Goal: Information Seeking & Learning: Learn about a topic

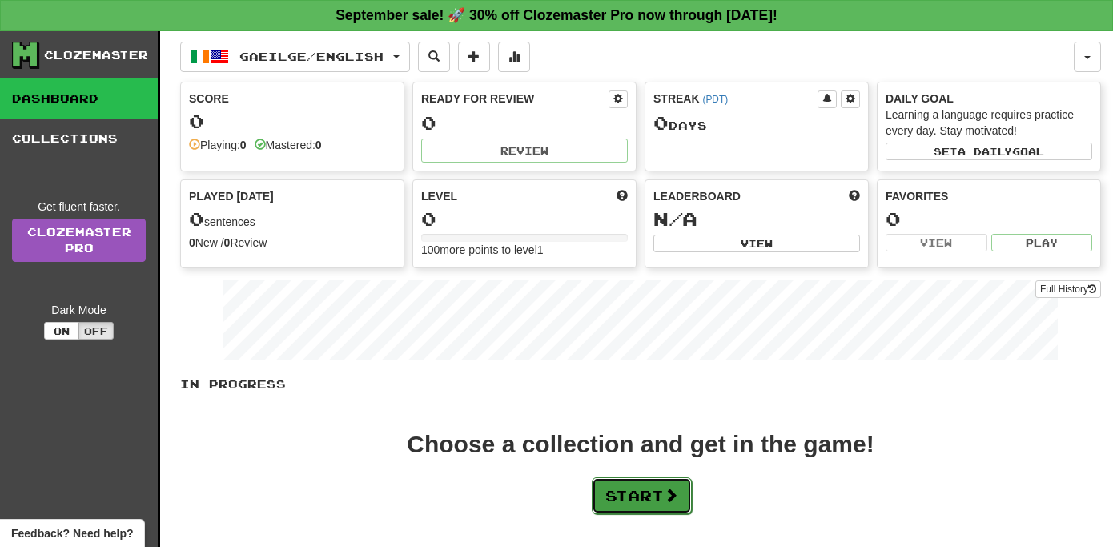
click at [623, 493] on button "Start" at bounding box center [642, 495] width 100 height 37
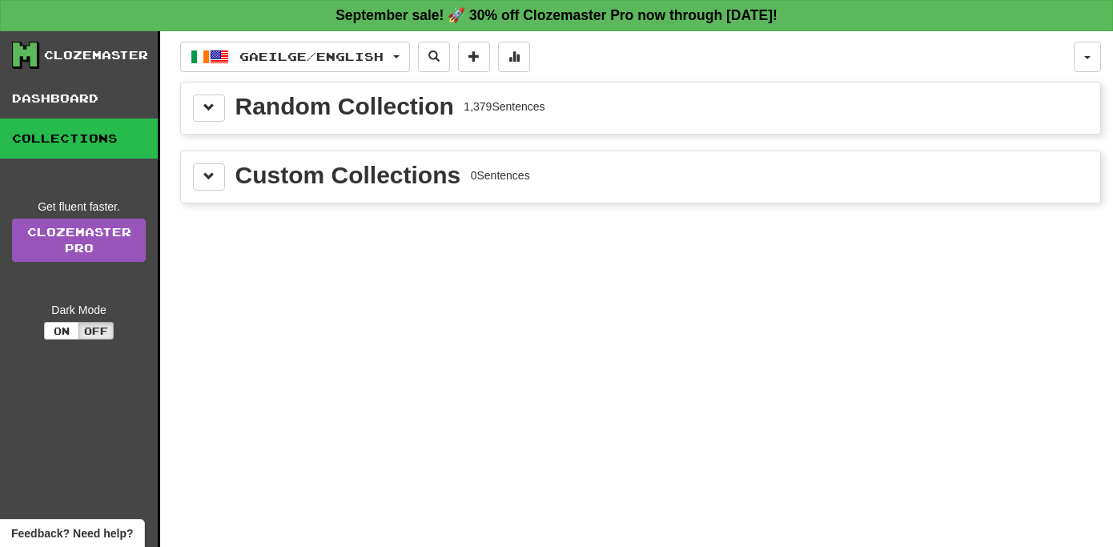
click at [253, 104] on div "Random Collection" at bounding box center [344, 107] width 219 height 24
click at [207, 110] on span at bounding box center [208, 107] width 11 height 11
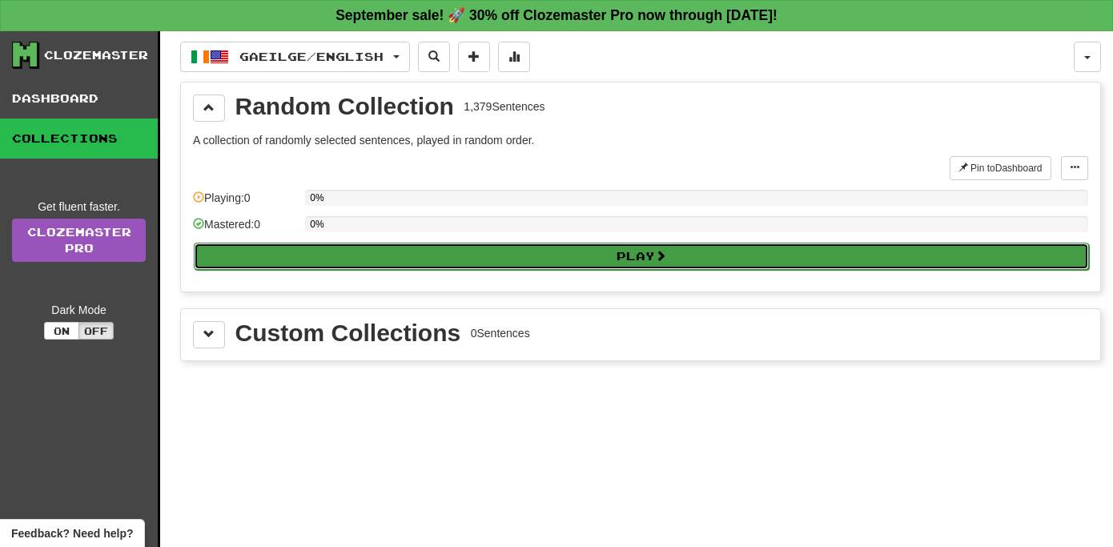
click at [595, 253] on button "Play" at bounding box center [641, 256] width 895 height 27
select select "**"
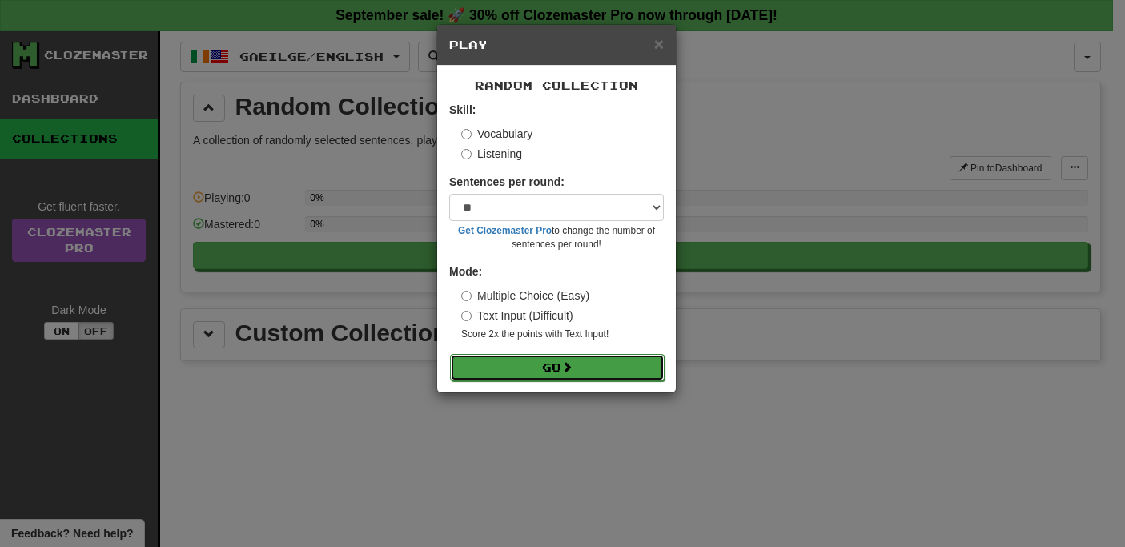
click at [554, 366] on button "Go" at bounding box center [557, 367] width 215 height 27
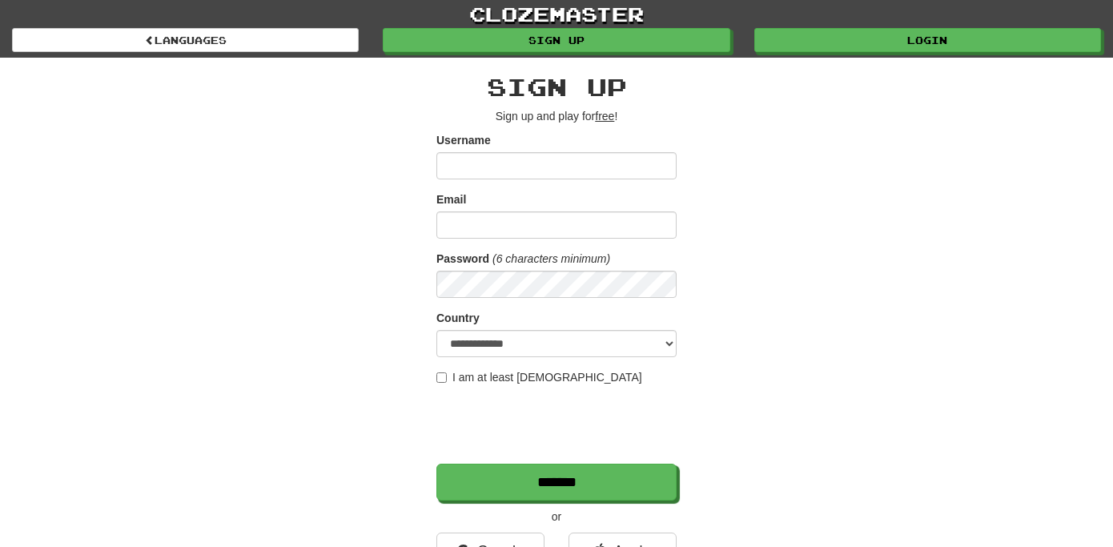
type input "**********"
click at [436, 464] on input "*******" at bounding box center [556, 482] width 240 height 37
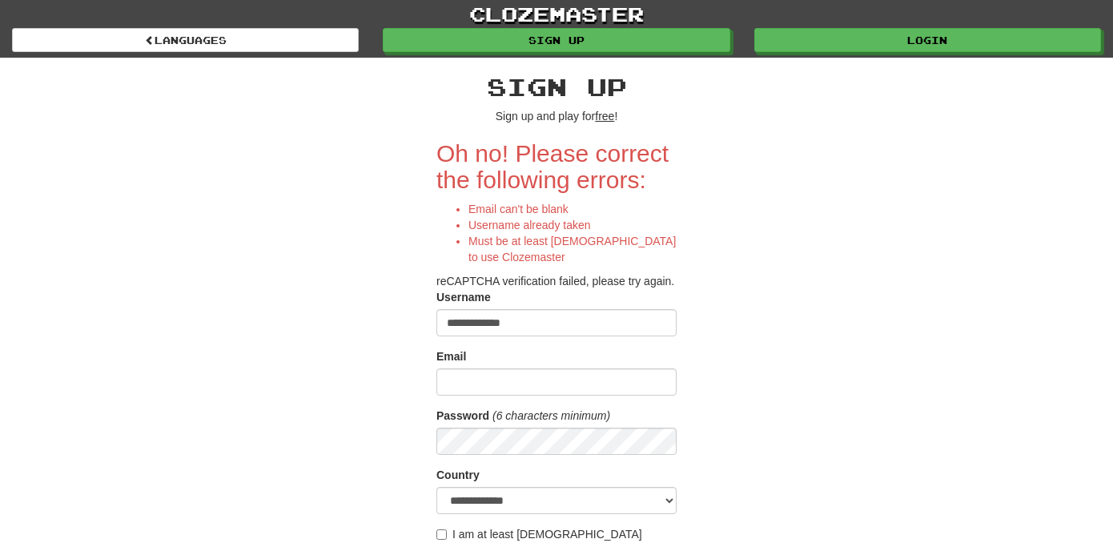
click at [1018, 348] on div "**********" at bounding box center [556, 416] width 937 height 717
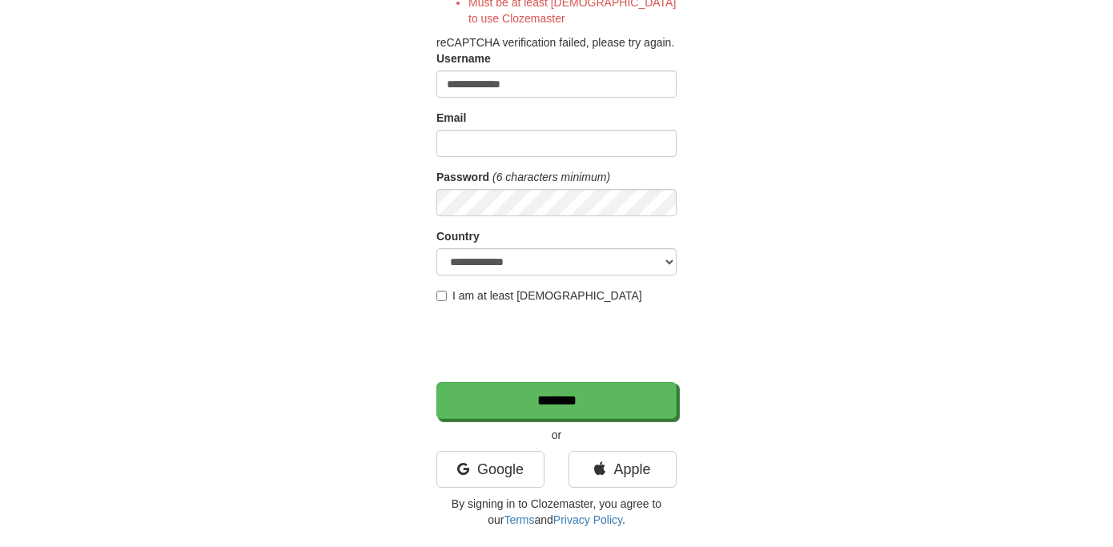
scroll to position [288, 0]
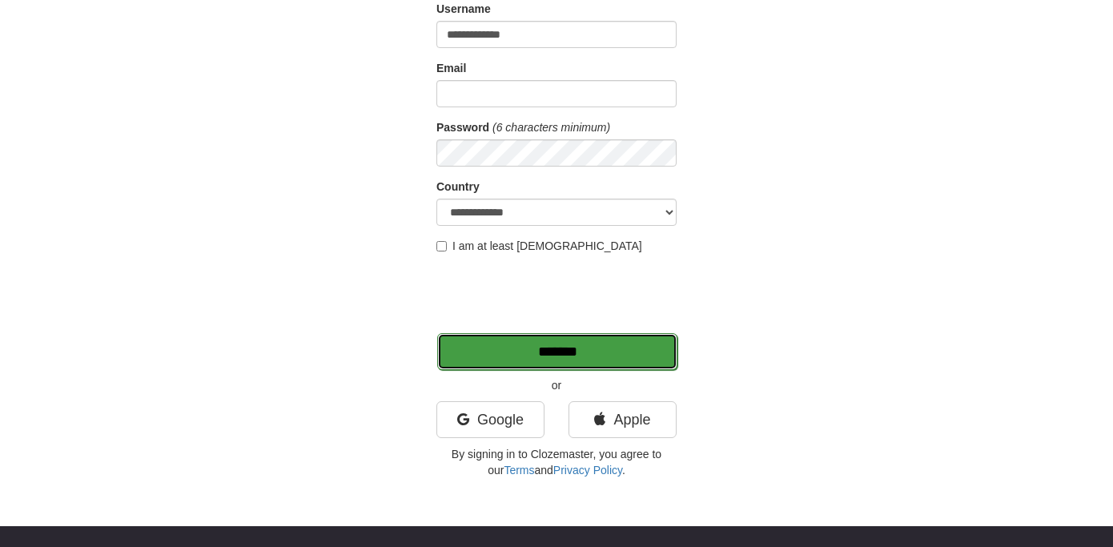
click at [577, 351] on input "*******" at bounding box center [557, 351] width 240 height 37
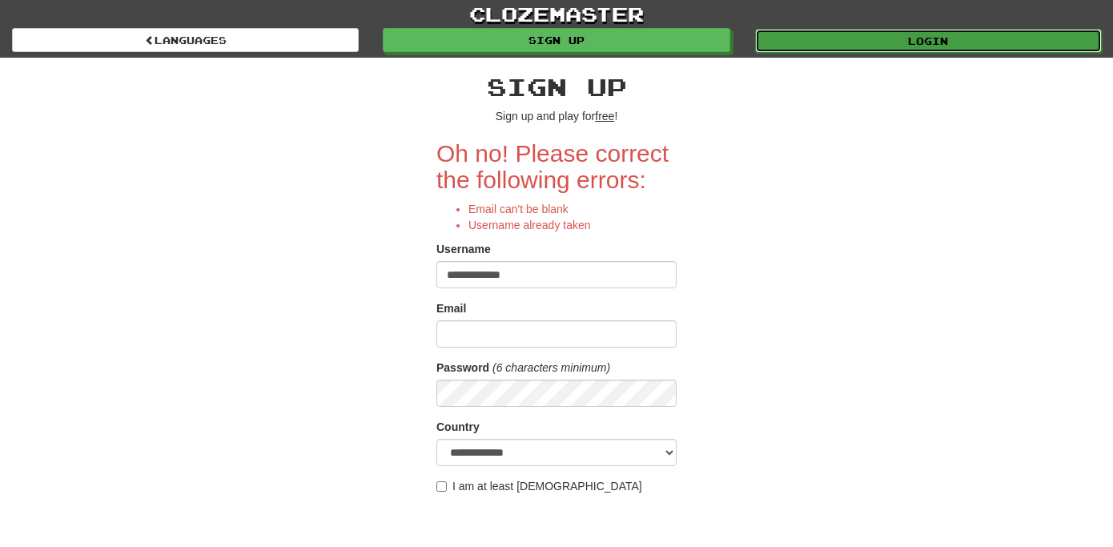
click at [868, 39] on link "Login" at bounding box center [928, 41] width 347 height 24
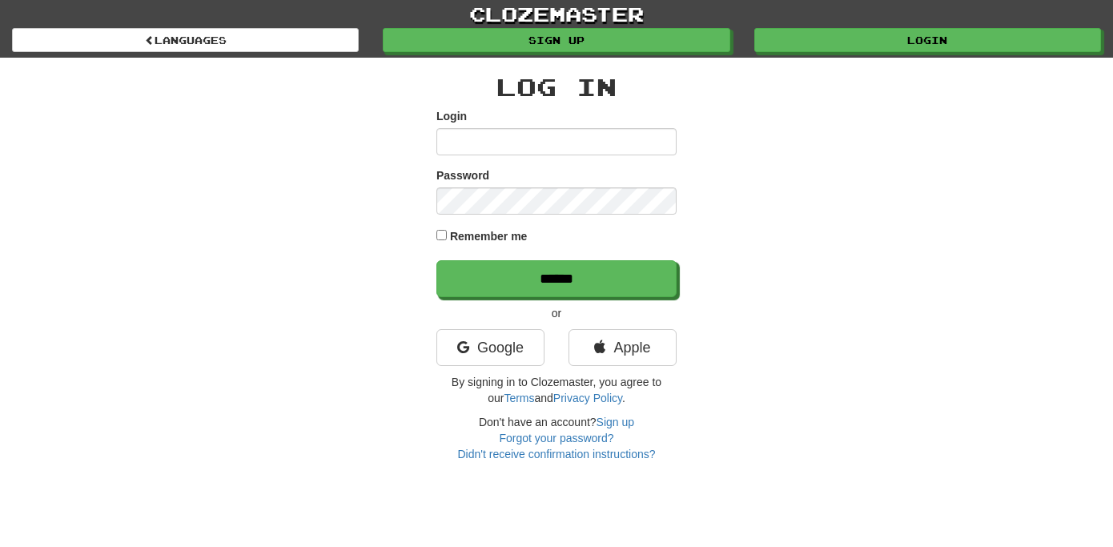
type input "**********"
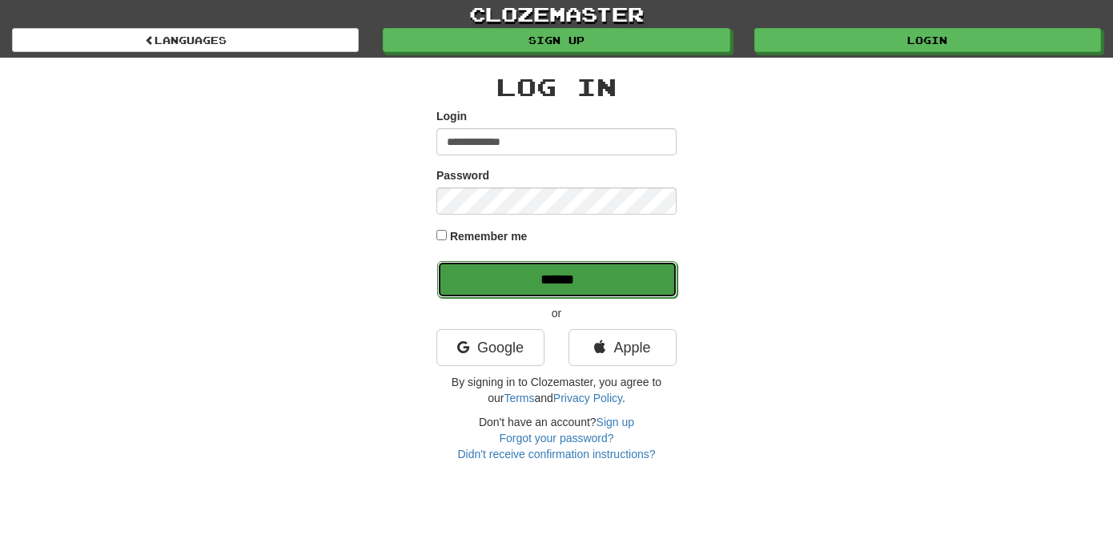
click at [568, 281] on input "******" at bounding box center [557, 279] width 240 height 37
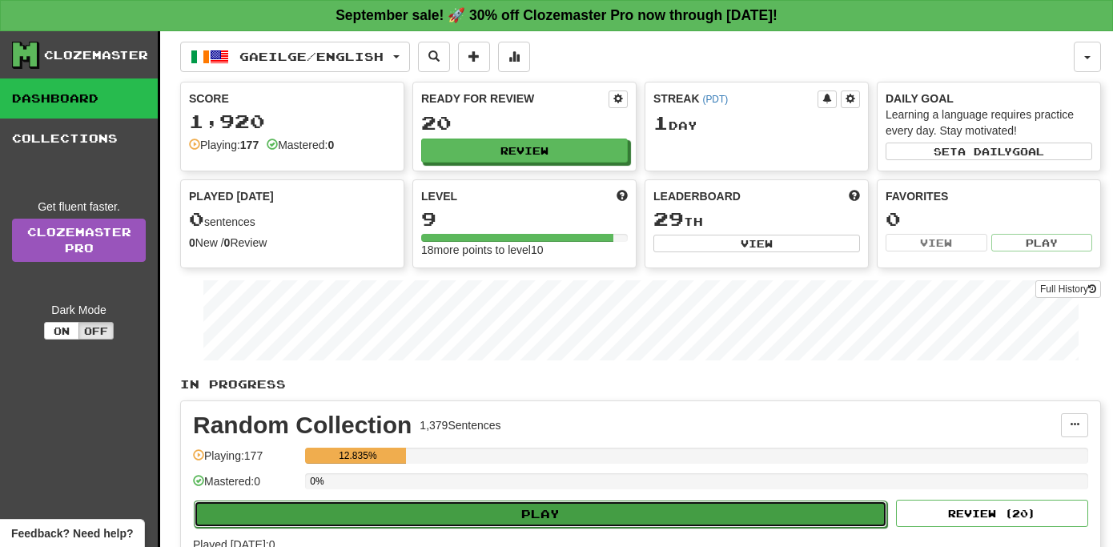
click at [540, 508] on button "Play" at bounding box center [541, 514] width 694 height 27
select select "**"
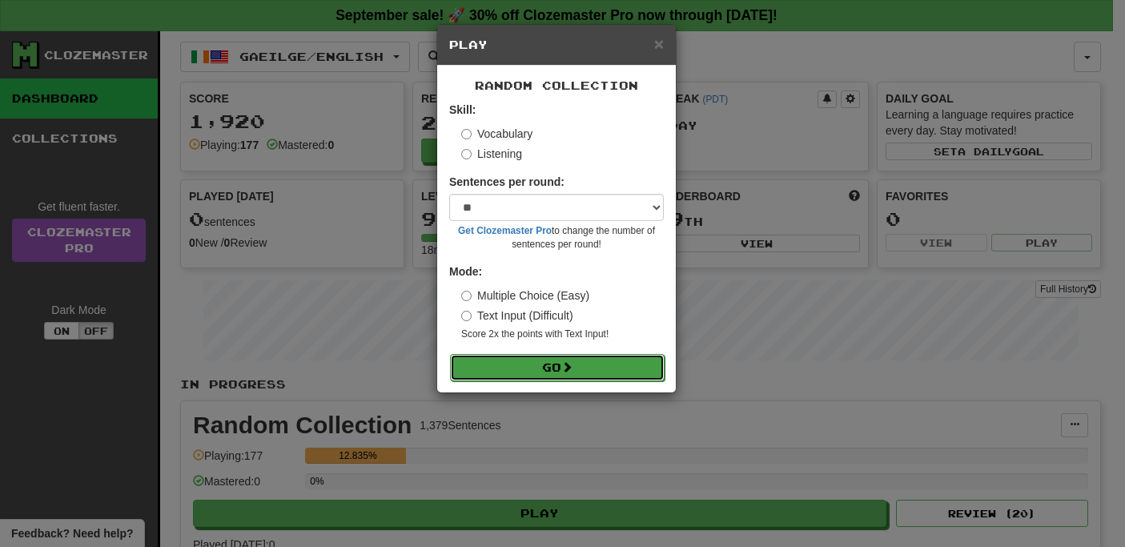
click at [545, 366] on button "Go" at bounding box center [557, 367] width 215 height 27
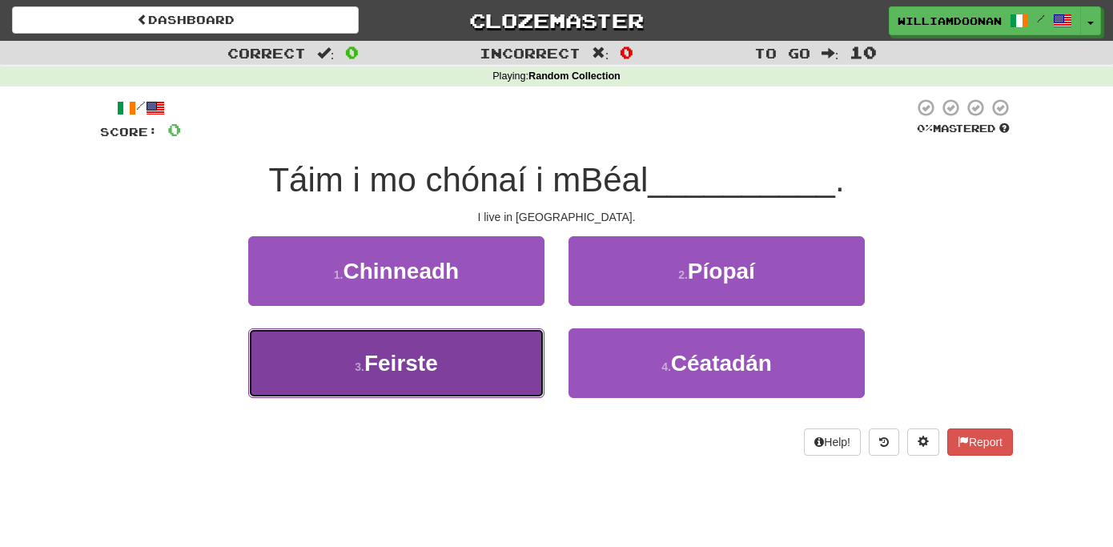
click at [464, 370] on button "3 . Feirste" at bounding box center [396, 363] width 296 height 70
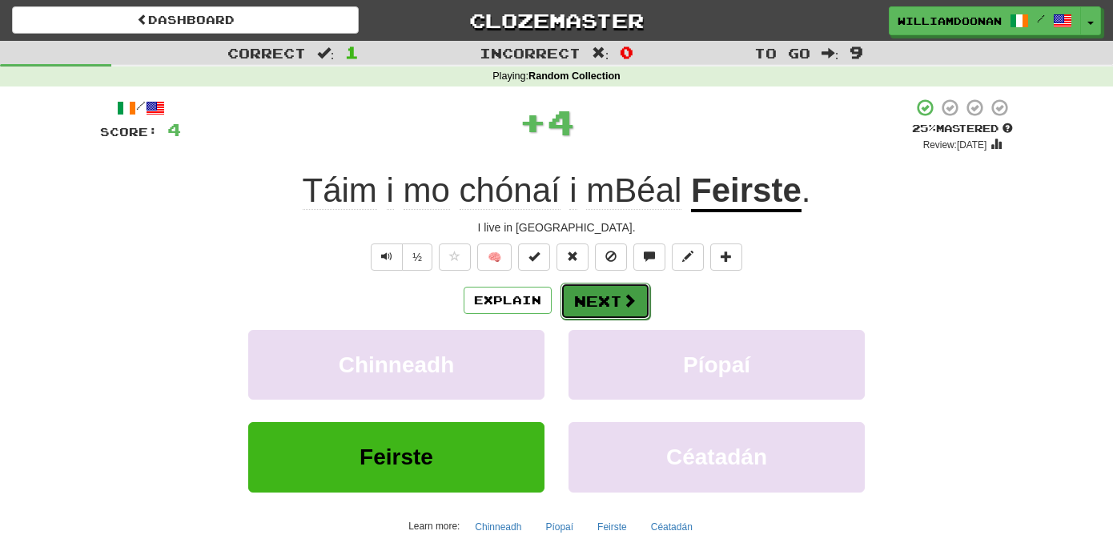
click at [589, 300] on button "Next" at bounding box center [606, 301] width 90 height 37
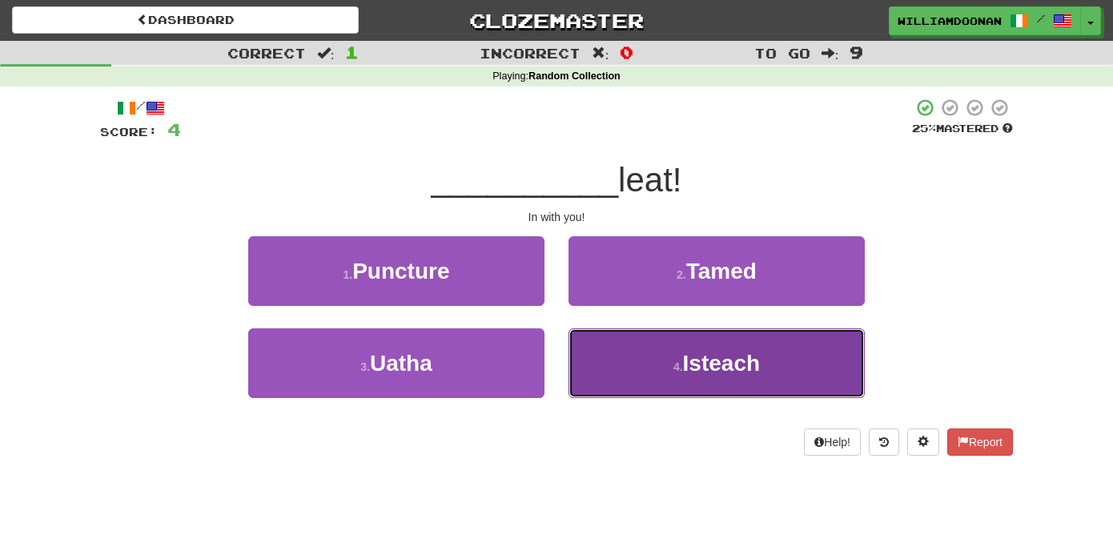
click at [612, 365] on button "4 . [GEOGRAPHIC_DATA]" at bounding box center [717, 363] width 296 height 70
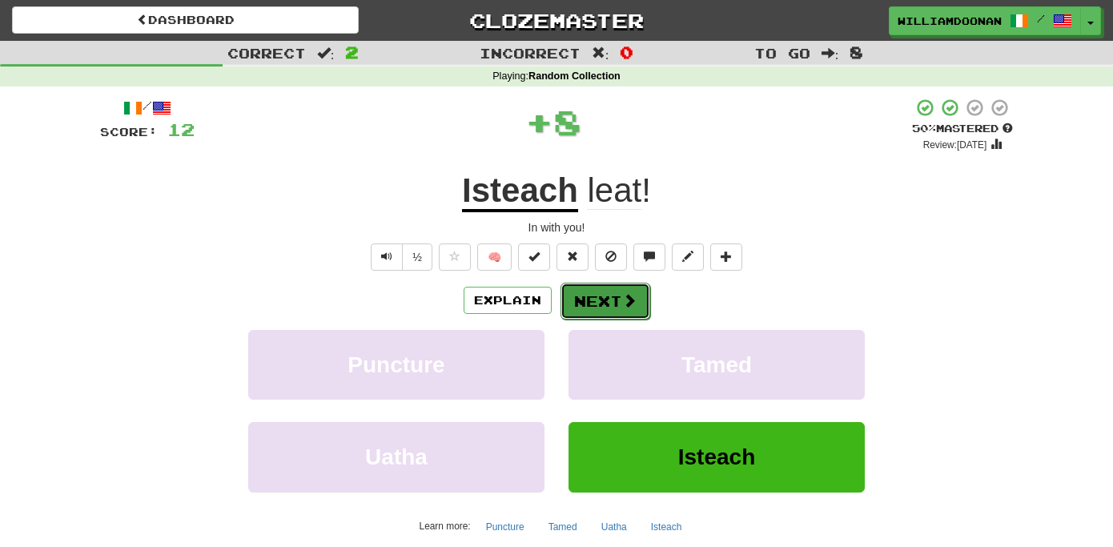
click at [605, 308] on button "Next" at bounding box center [606, 301] width 90 height 37
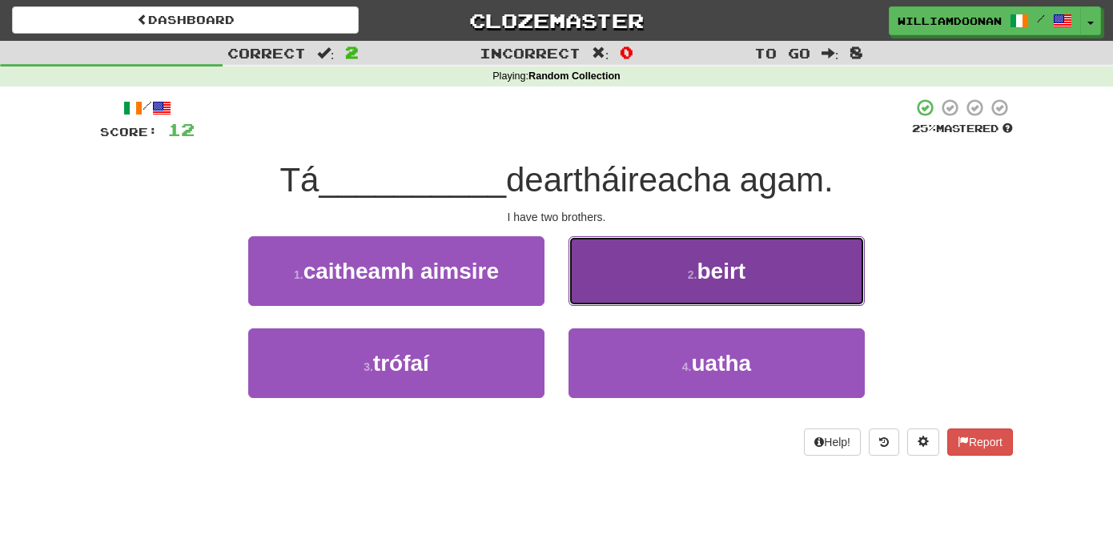
click at [609, 303] on button "2 . beirt" at bounding box center [717, 271] width 296 height 70
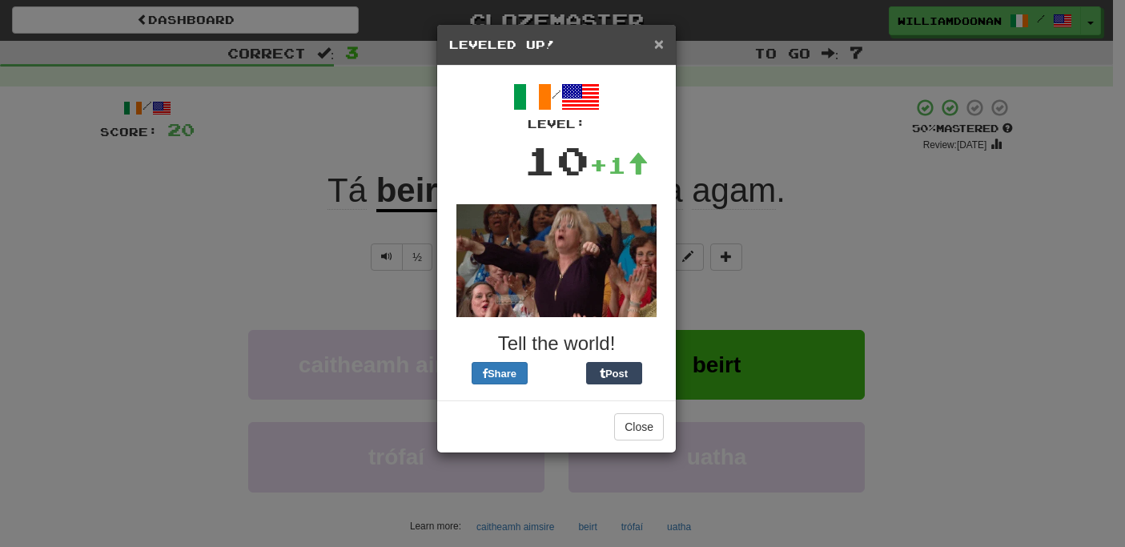
click at [658, 42] on span "×" at bounding box center [659, 43] width 10 height 18
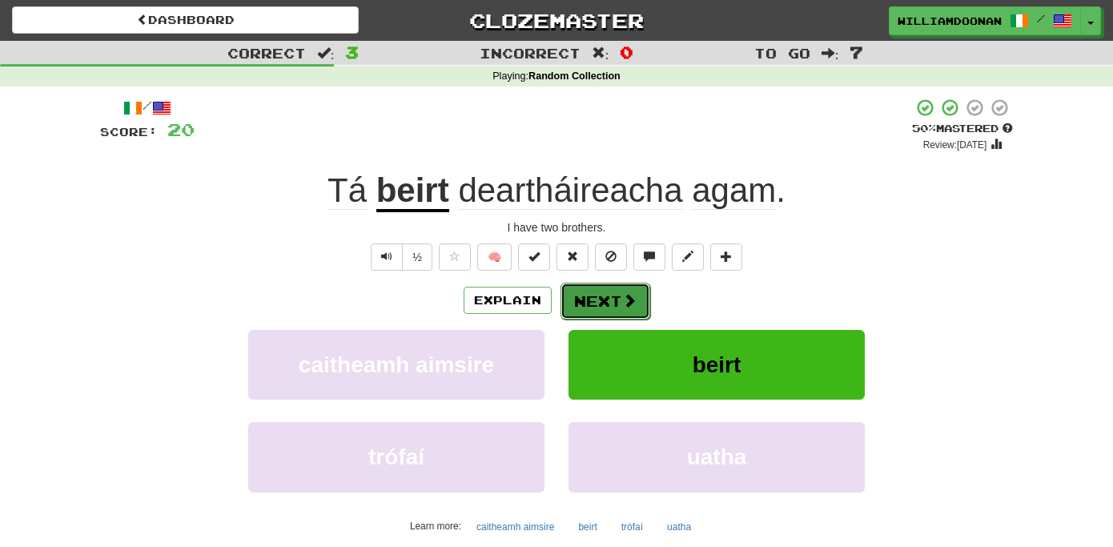
click at [586, 298] on button "Next" at bounding box center [606, 301] width 90 height 37
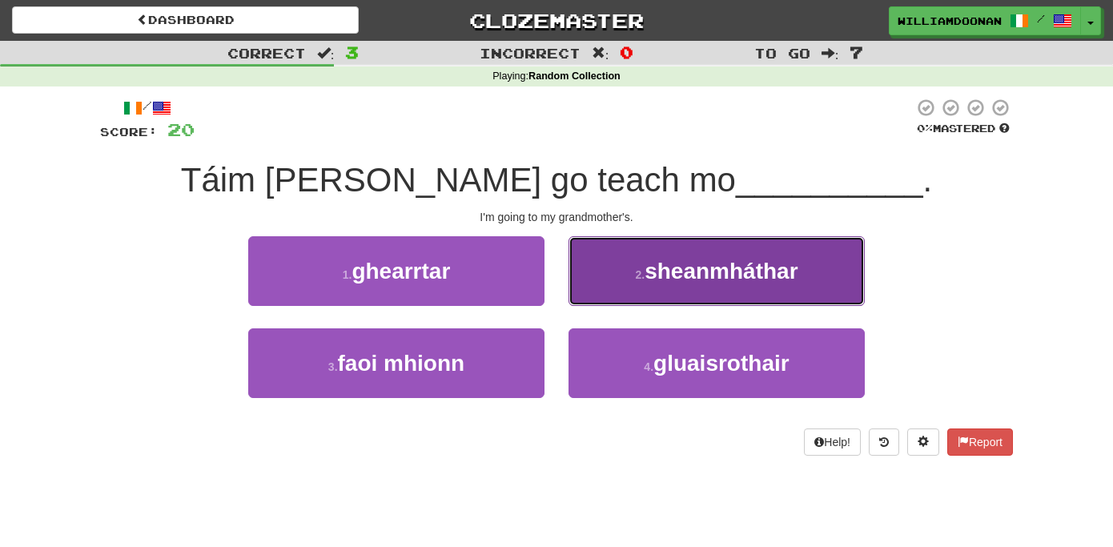
click at [607, 276] on button "2 . sheanmháthar" at bounding box center [717, 271] width 296 height 70
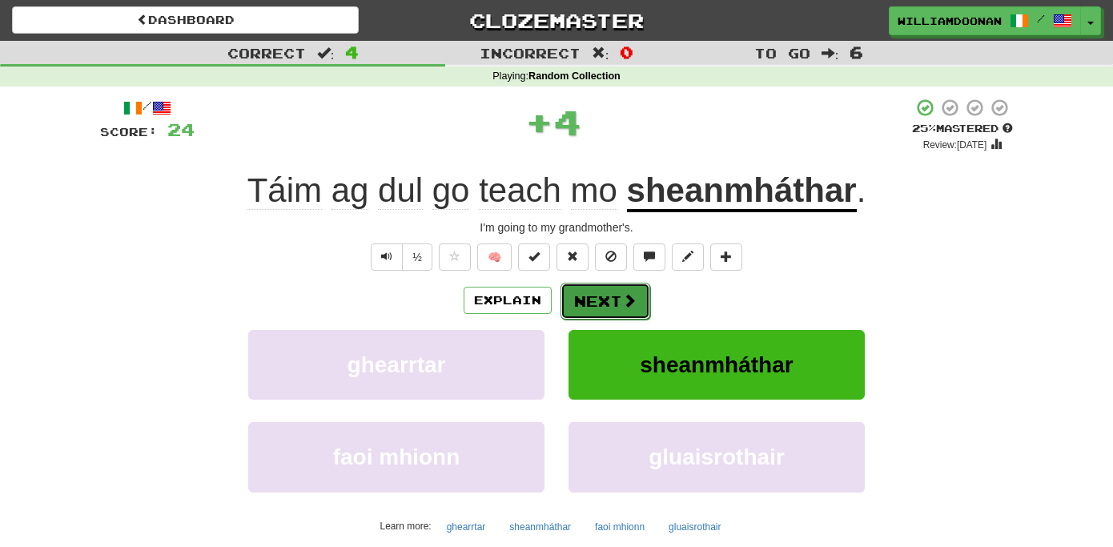
click at [600, 299] on button "Next" at bounding box center [606, 301] width 90 height 37
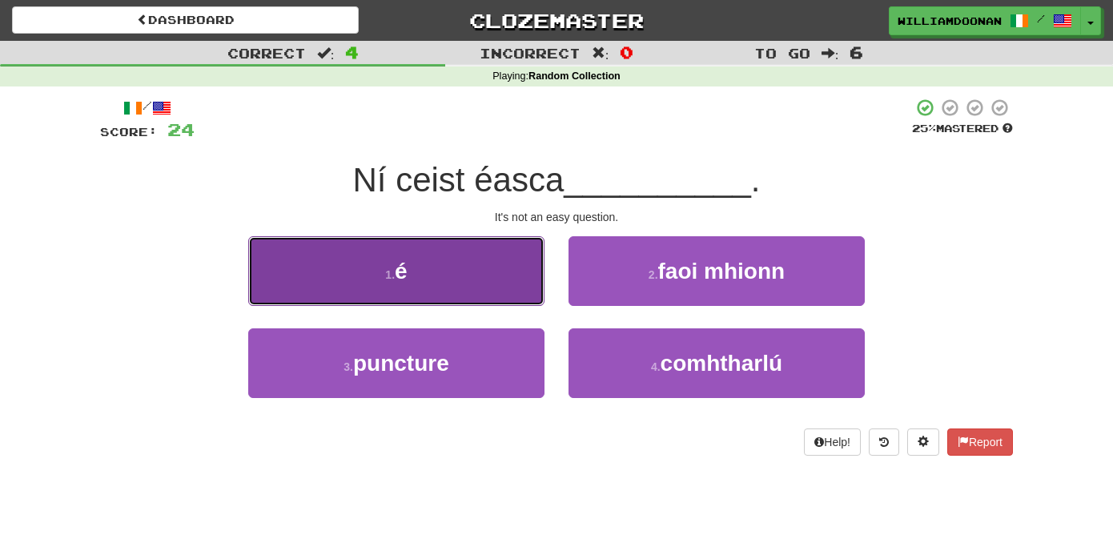
click at [493, 275] on button "1 . é" at bounding box center [396, 271] width 296 height 70
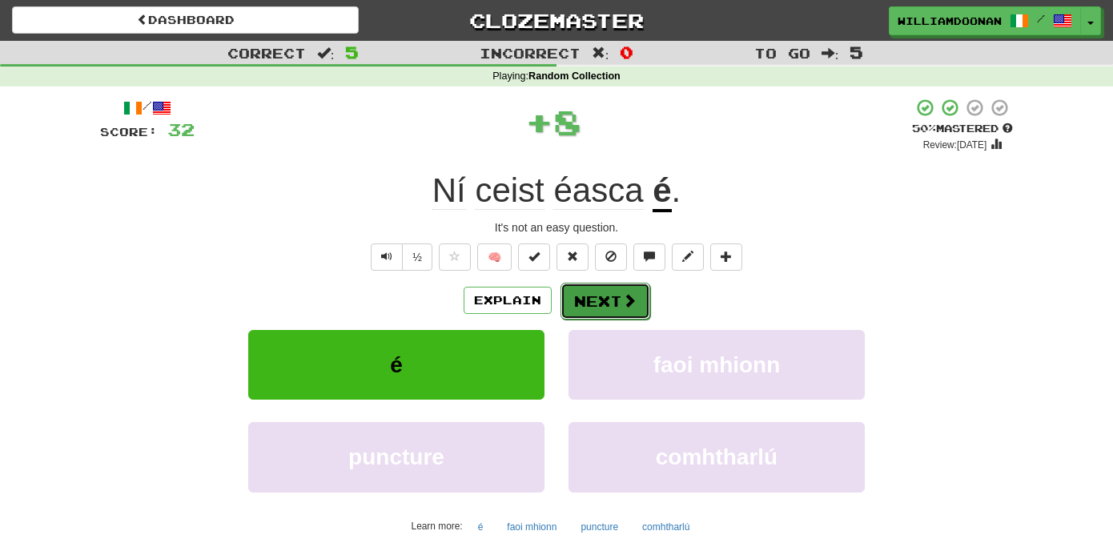
click at [573, 298] on button "Next" at bounding box center [606, 301] width 90 height 37
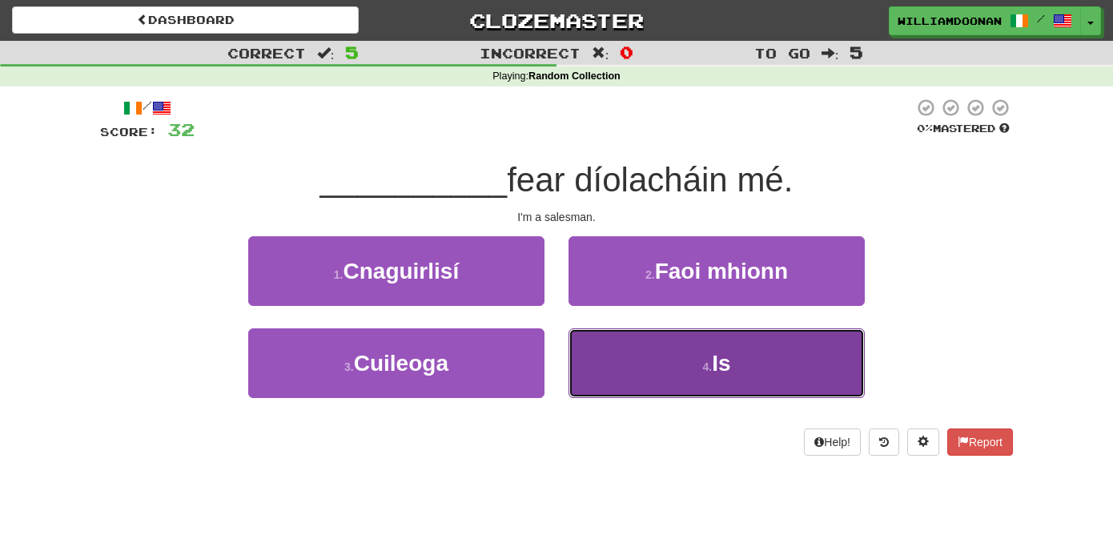
click at [648, 364] on button "4 . Is" at bounding box center [717, 363] width 296 height 70
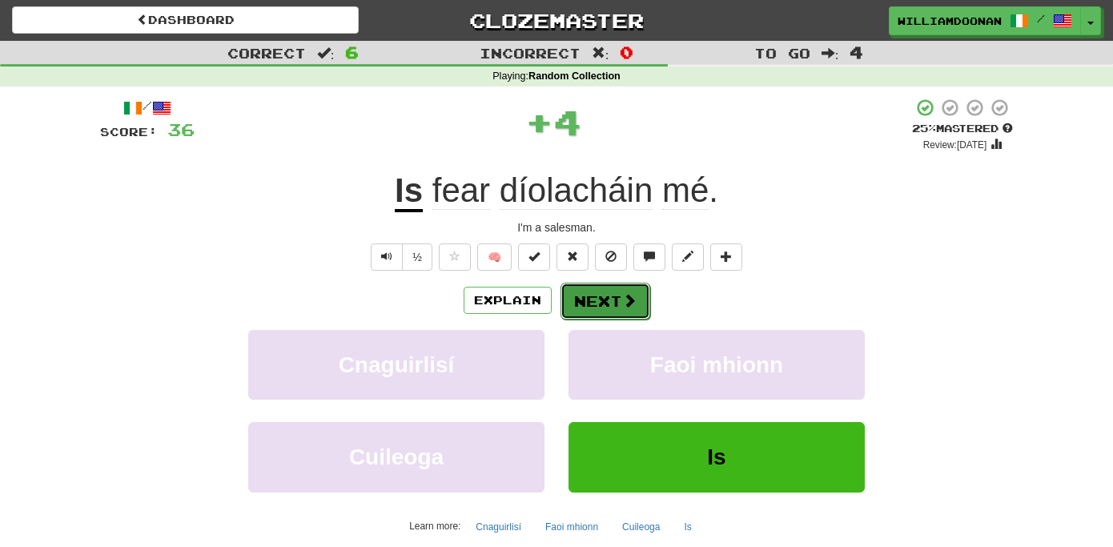
click at [589, 292] on button "Next" at bounding box center [606, 301] width 90 height 37
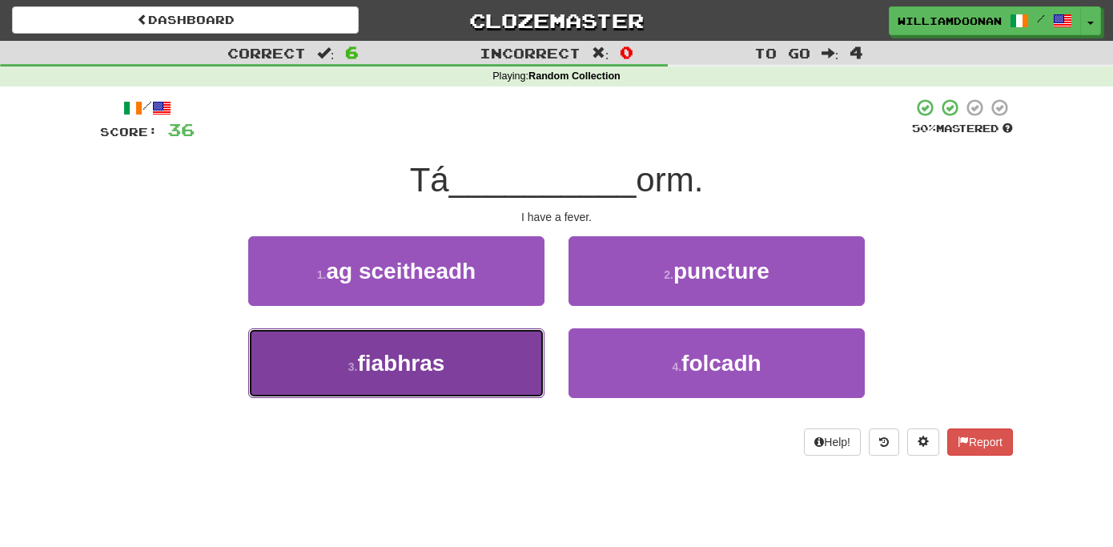
click at [506, 361] on button "3 . fiabhras" at bounding box center [396, 363] width 296 height 70
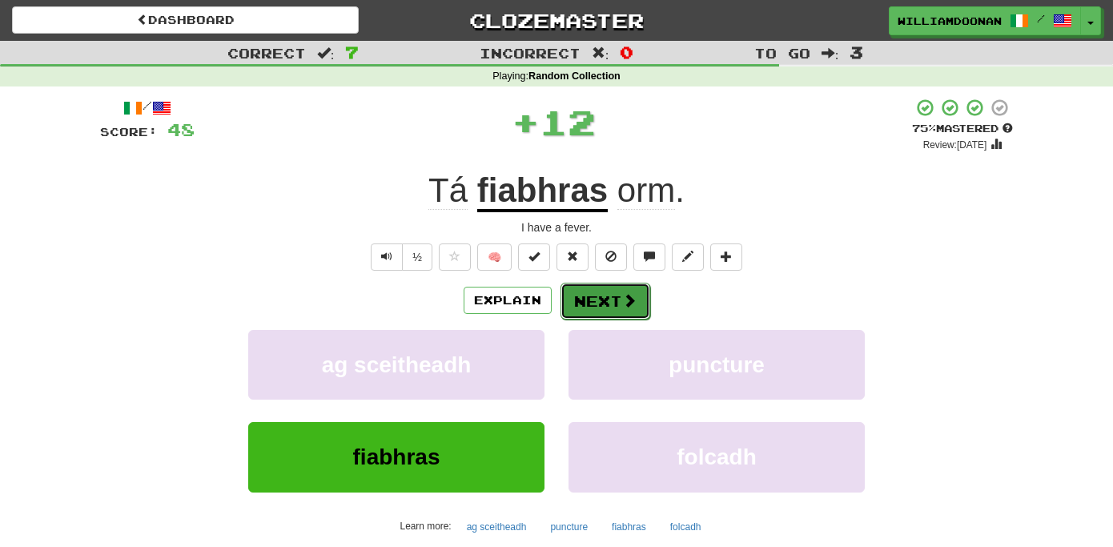
click at [589, 312] on button "Next" at bounding box center [606, 301] width 90 height 37
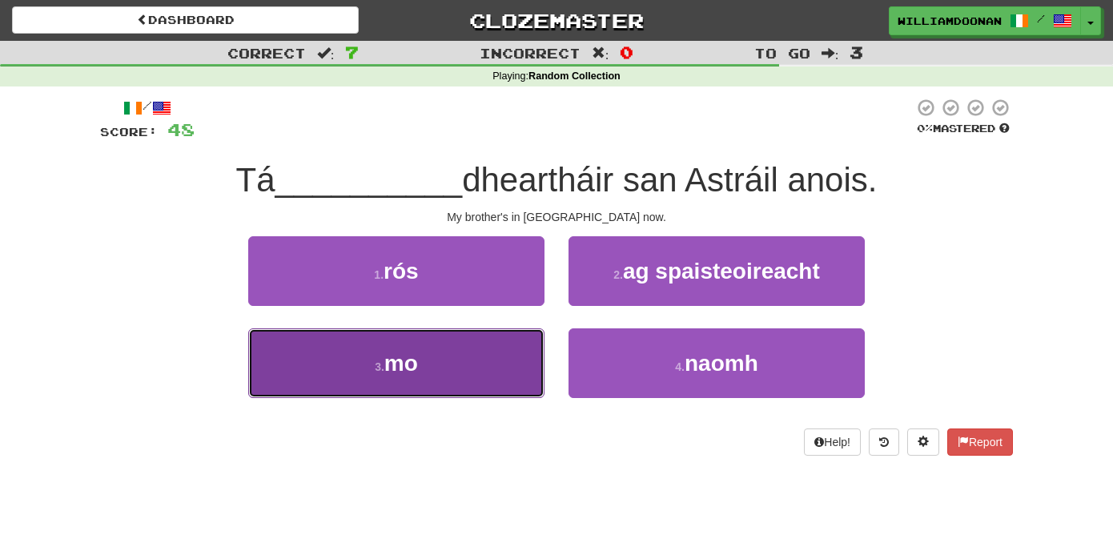
click at [536, 351] on button "3 . mo" at bounding box center [396, 363] width 296 height 70
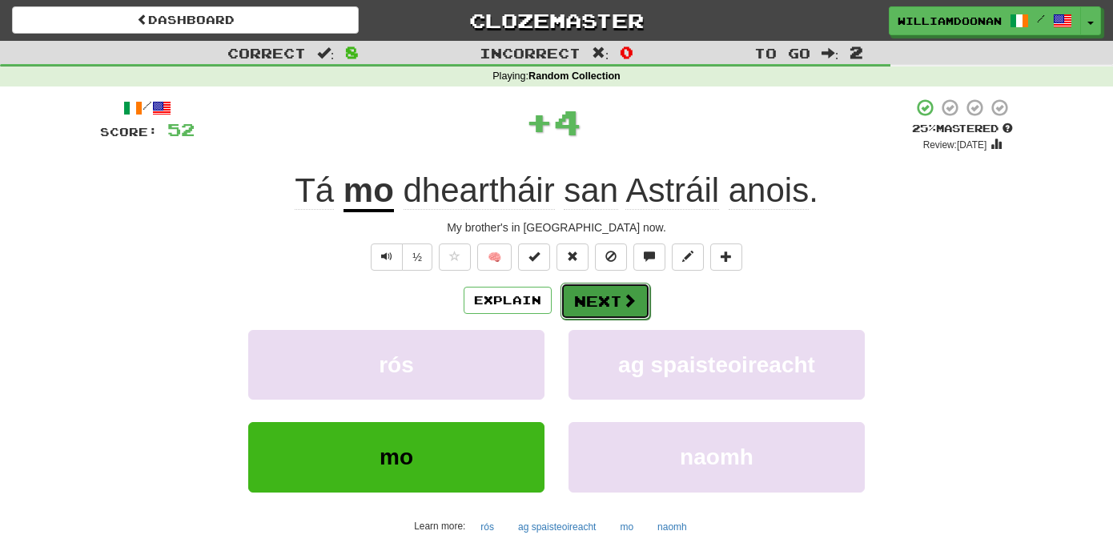
click at [583, 298] on button "Next" at bounding box center [606, 301] width 90 height 37
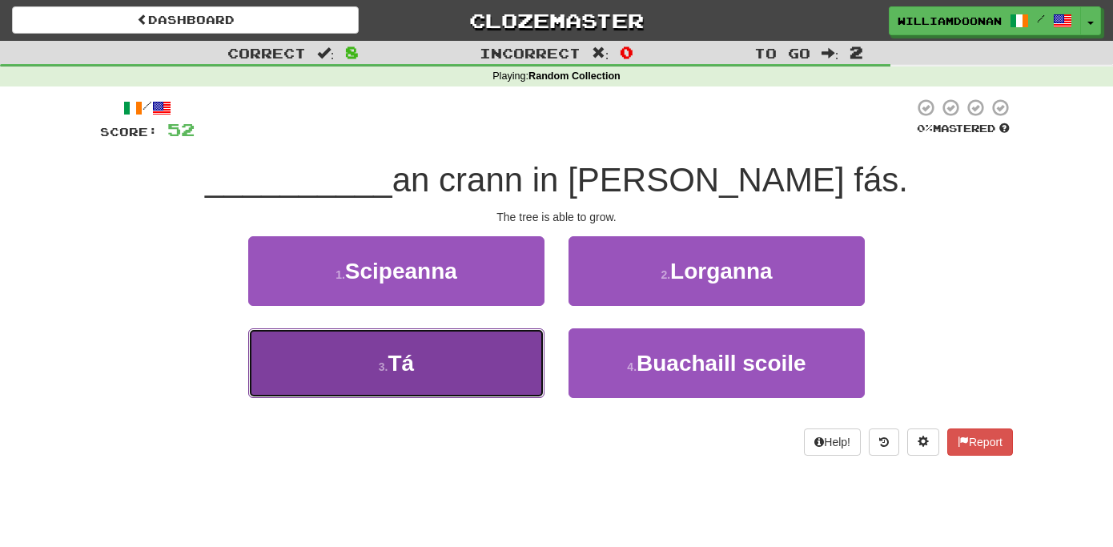
click at [508, 351] on button "3 . Tá" at bounding box center [396, 363] width 296 height 70
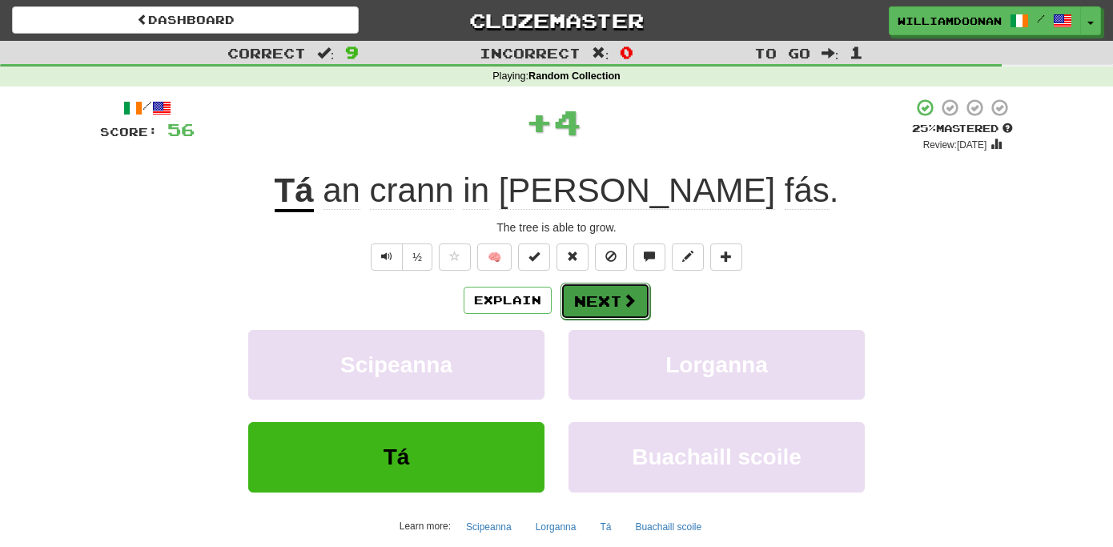
click at [599, 299] on button "Next" at bounding box center [606, 301] width 90 height 37
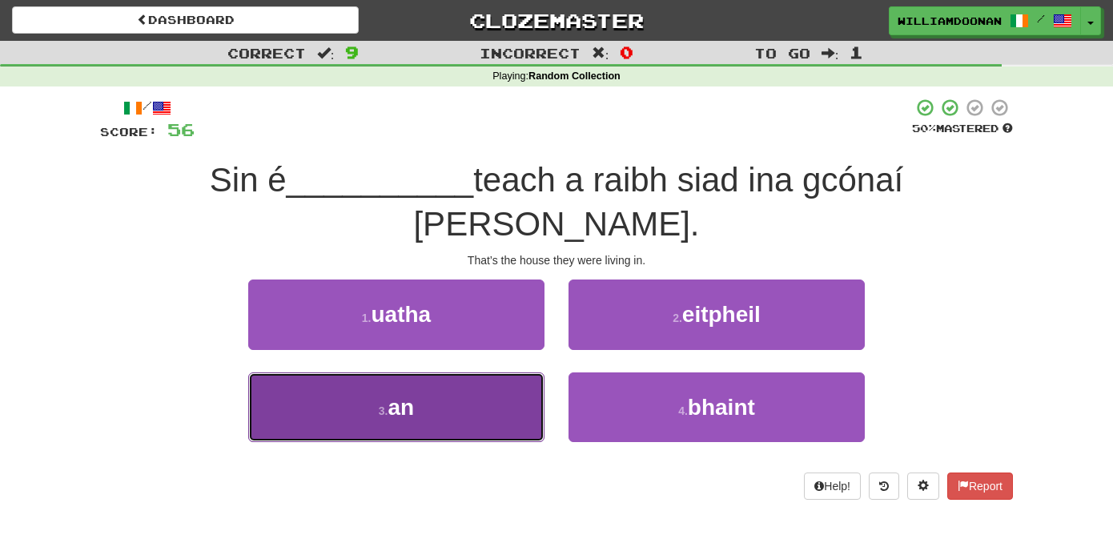
click at [494, 372] on button "3 . an" at bounding box center [396, 407] width 296 height 70
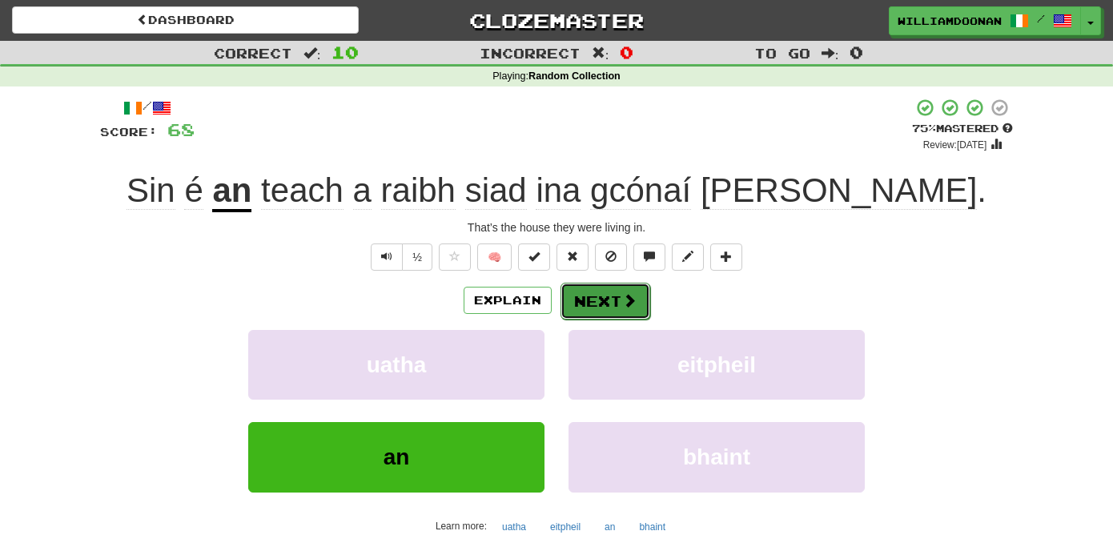
click at [596, 296] on button "Next" at bounding box center [606, 301] width 90 height 37
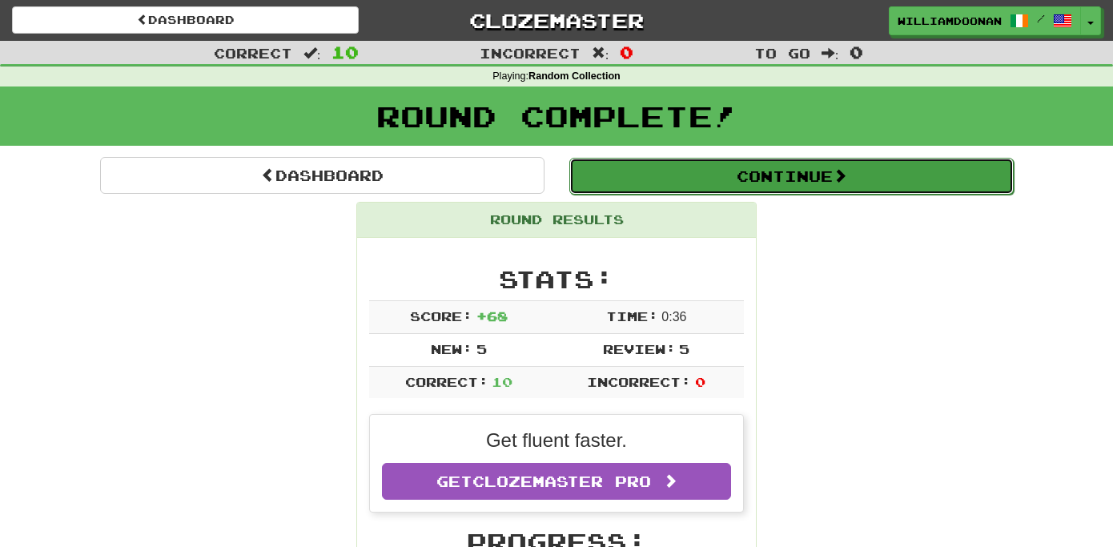
click at [739, 180] on button "Continue" at bounding box center [791, 176] width 444 height 37
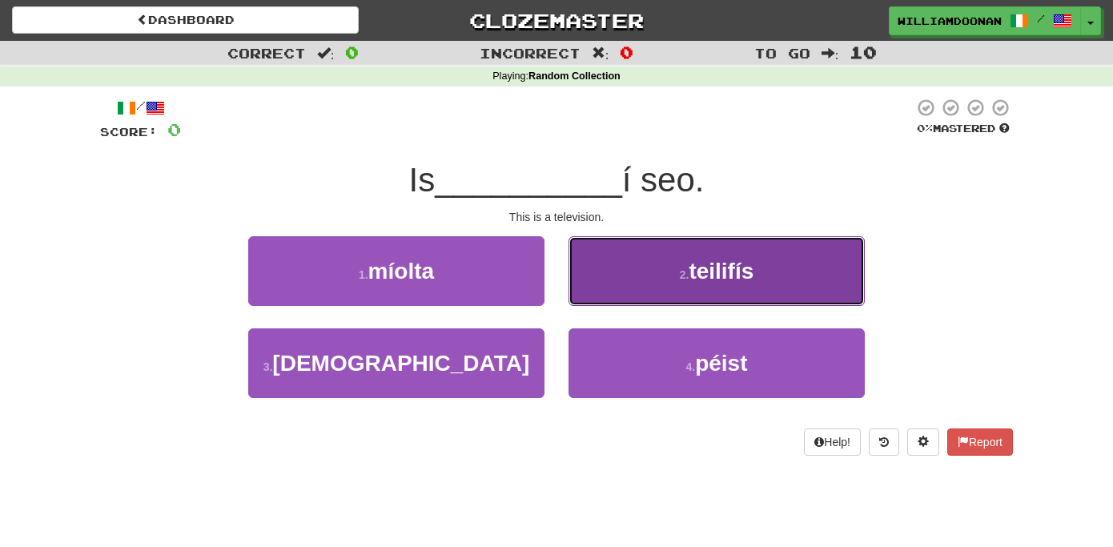
click at [702, 281] on span "teilifís" at bounding box center [721, 271] width 65 height 25
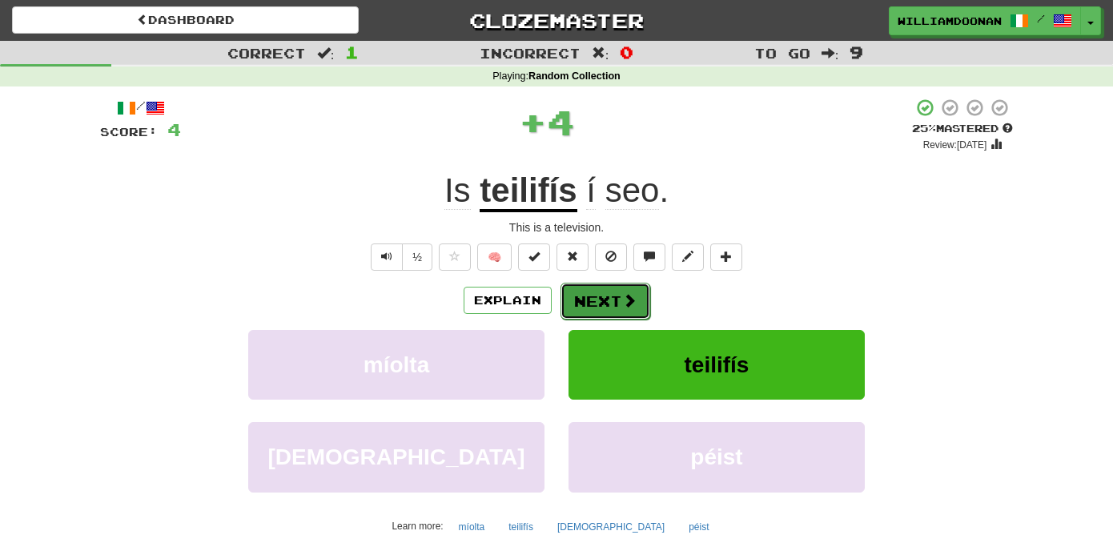
click at [617, 298] on button "Next" at bounding box center [606, 301] width 90 height 37
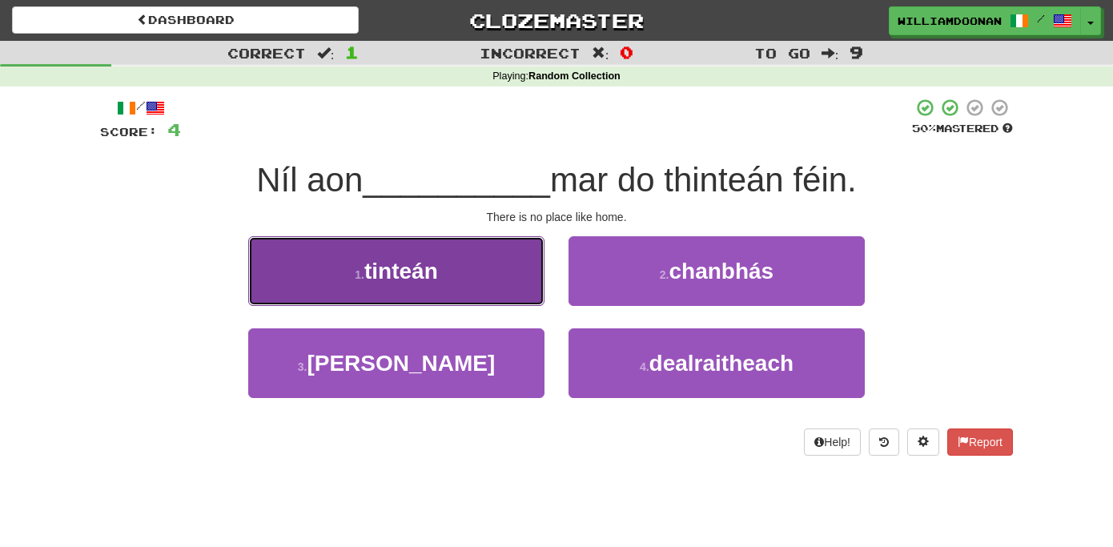
click at [505, 287] on button "1 . tinteán" at bounding box center [396, 271] width 296 height 70
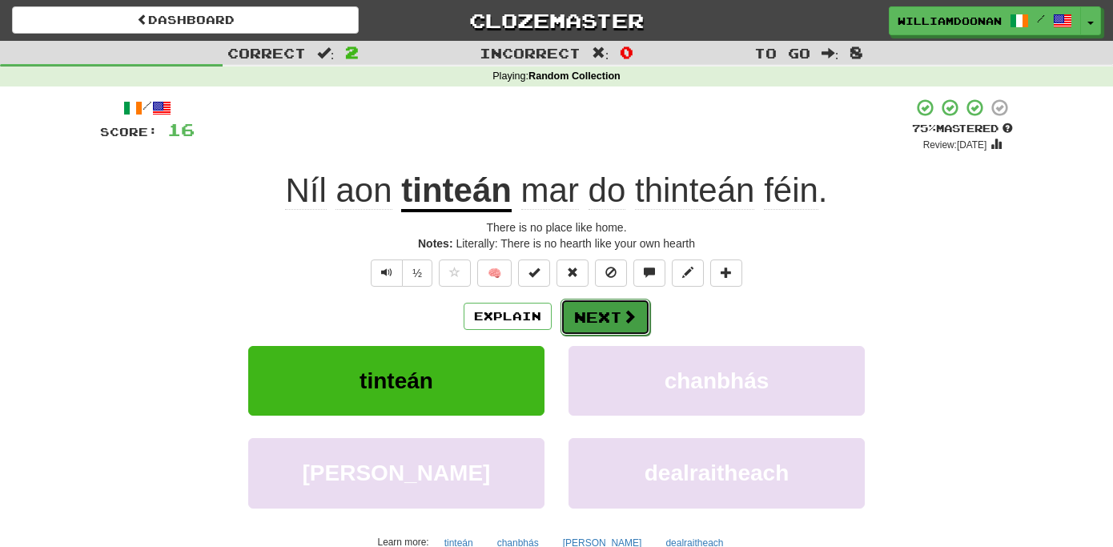
click at [603, 307] on button "Next" at bounding box center [606, 317] width 90 height 37
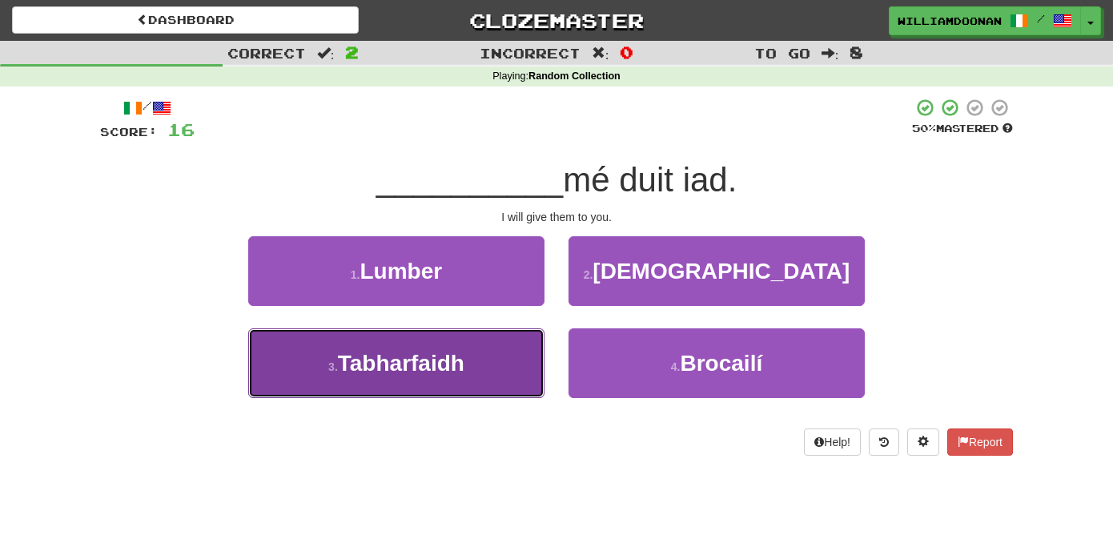
click at [529, 351] on button "3 . [GEOGRAPHIC_DATA]" at bounding box center [396, 363] width 296 height 70
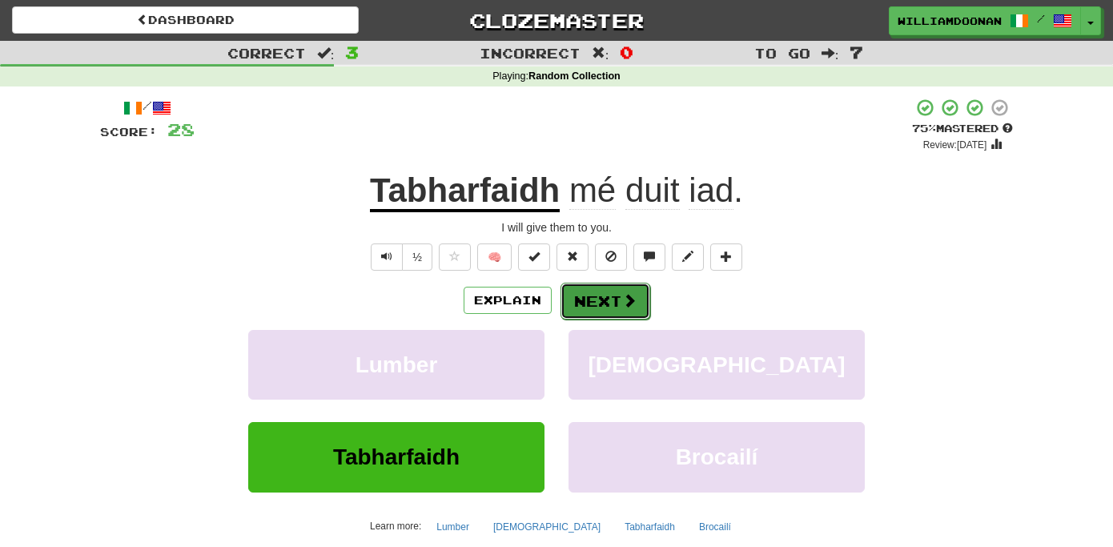
click at [577, 304] on button "Next" at bounding box center [606, 301] width 90 height 37
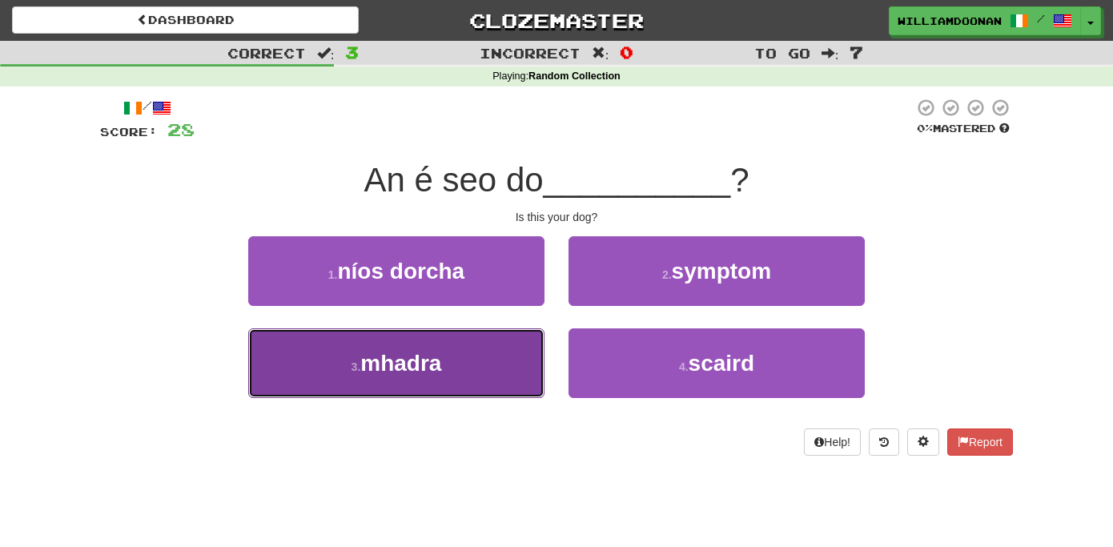
click at [516, 345] on button "3 . mhadra" at bounding box center [396, 363] width 296 height 70
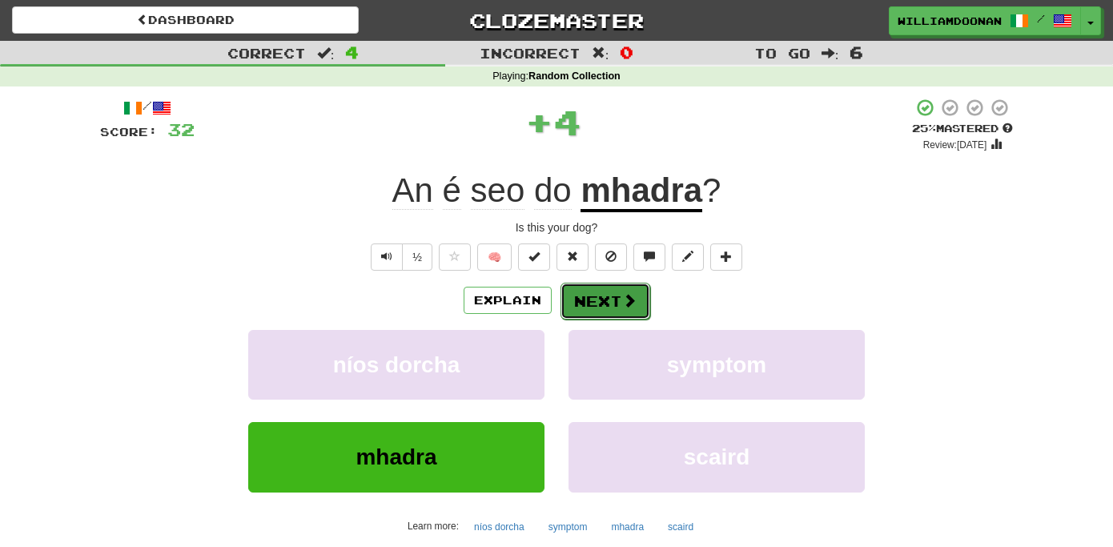
click at [601, 294] on button "Next" at bounding box center [606, 301] width 90 height 37
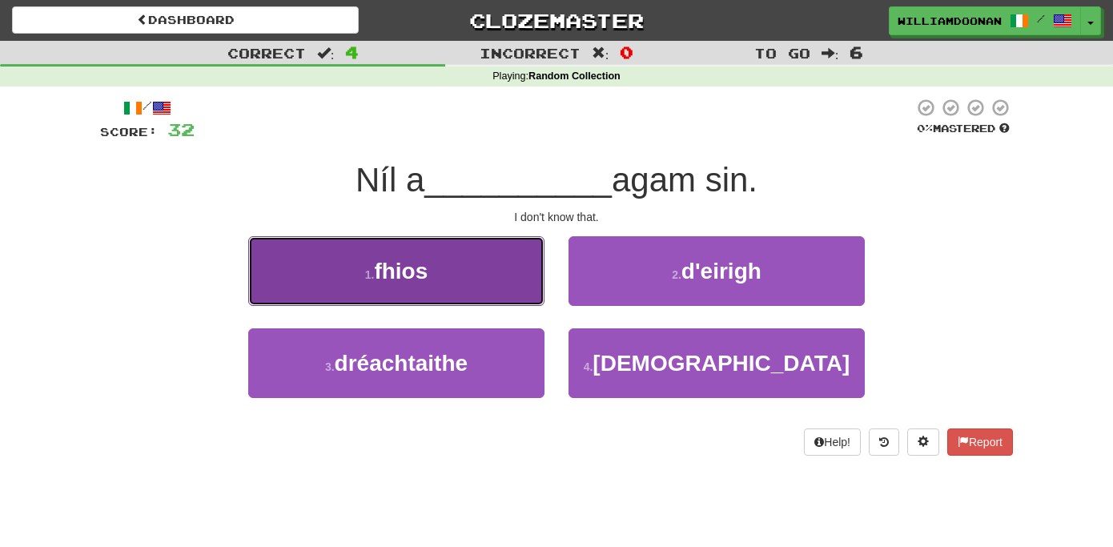
click at [507, 292] on button "1 . fhios" at bounding box center [396, 271] width 296 height 70
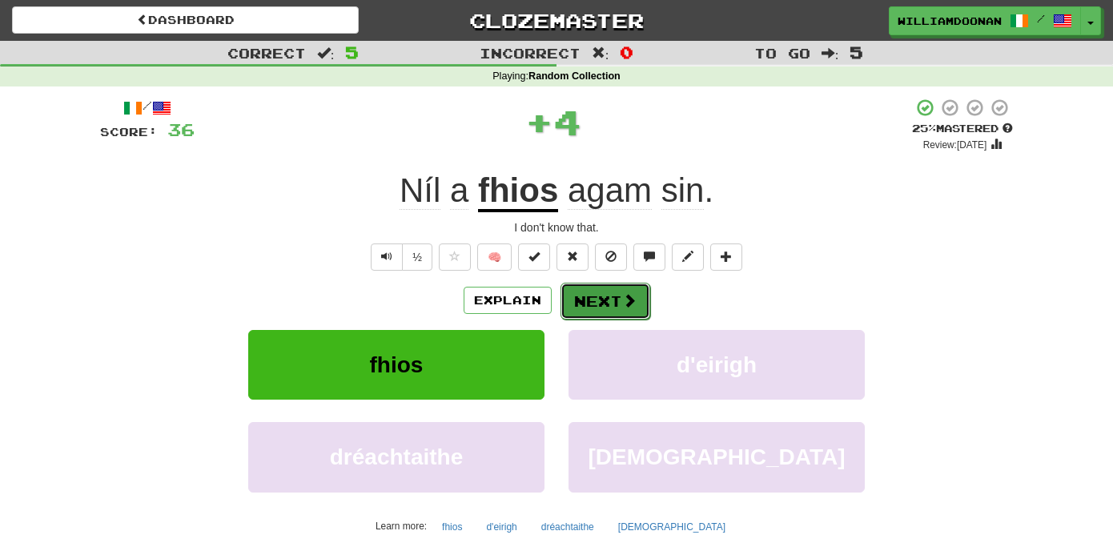
click at [586, 292] on button "Next" at bounding box center [606, 301] width 90 height 37
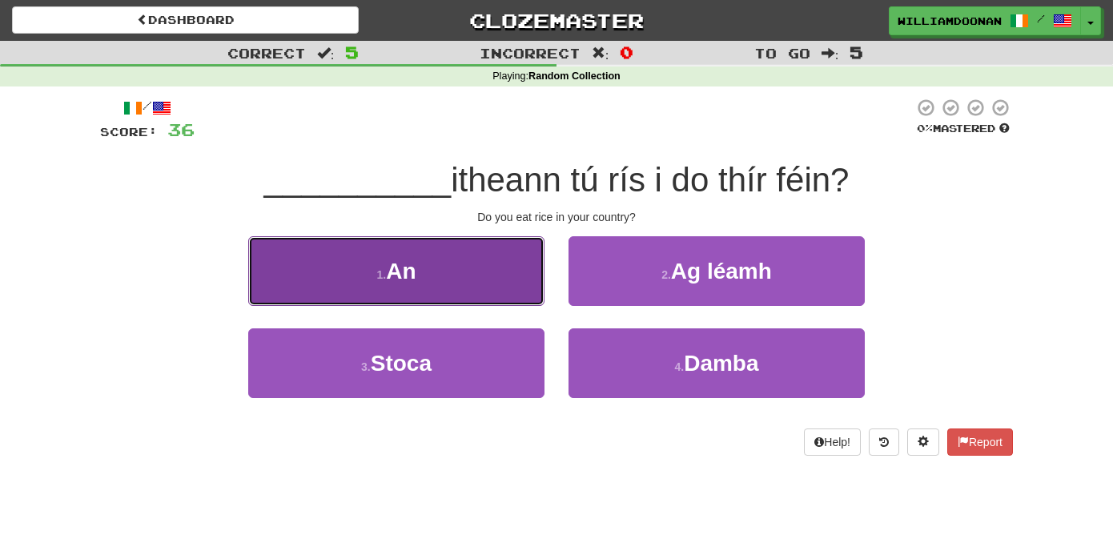
click at [477, 278] on button "1 . An" at bounding box center [396, 271] width 296 height 70
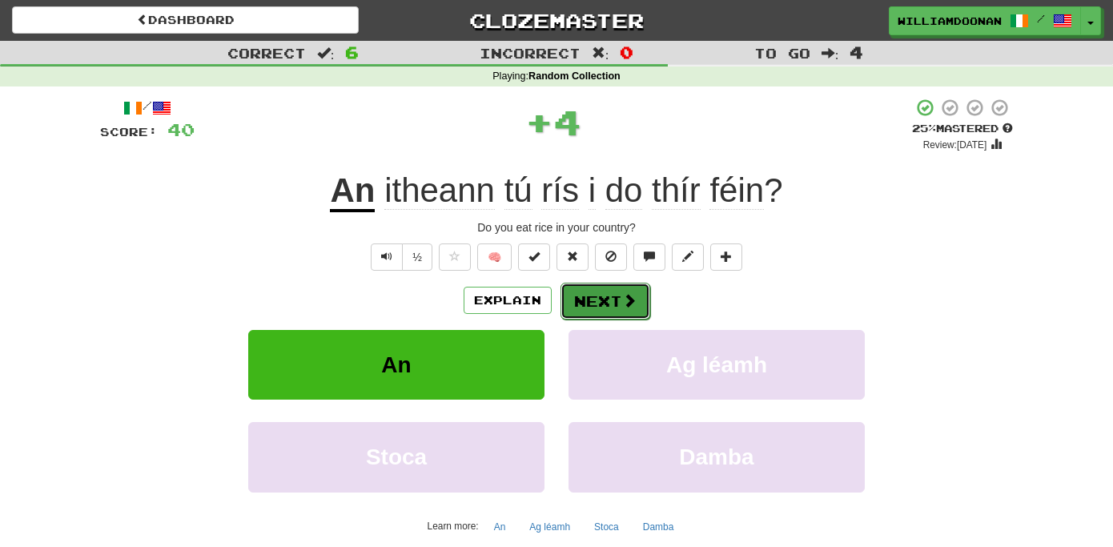
click at [588, 300] on button "Next" at bounding box center [606, 301] width 90 height 37
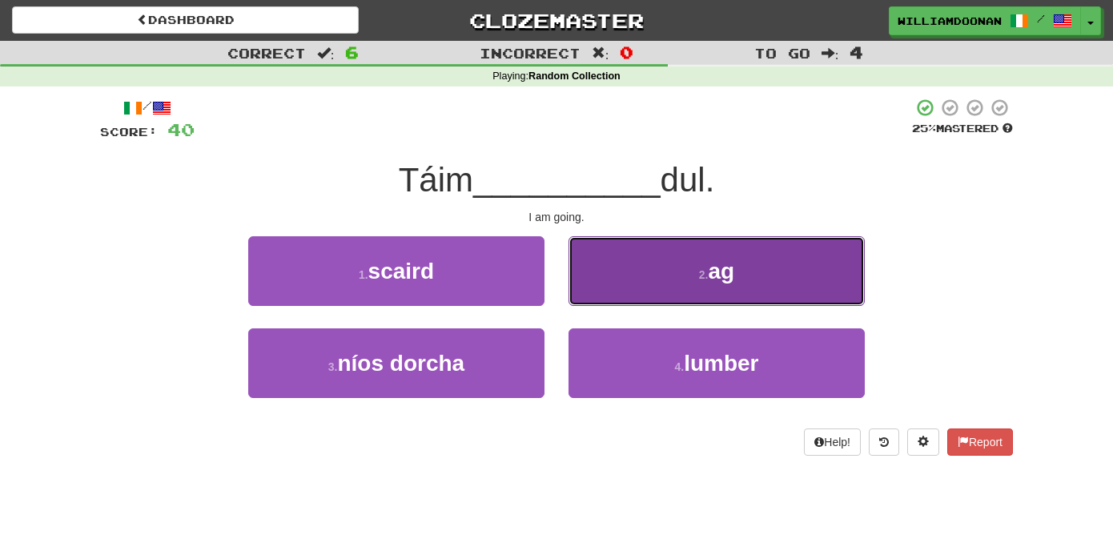
click at [627, 269] on button "2 . ag" at bounding box center [717, 271] width 296 height 70
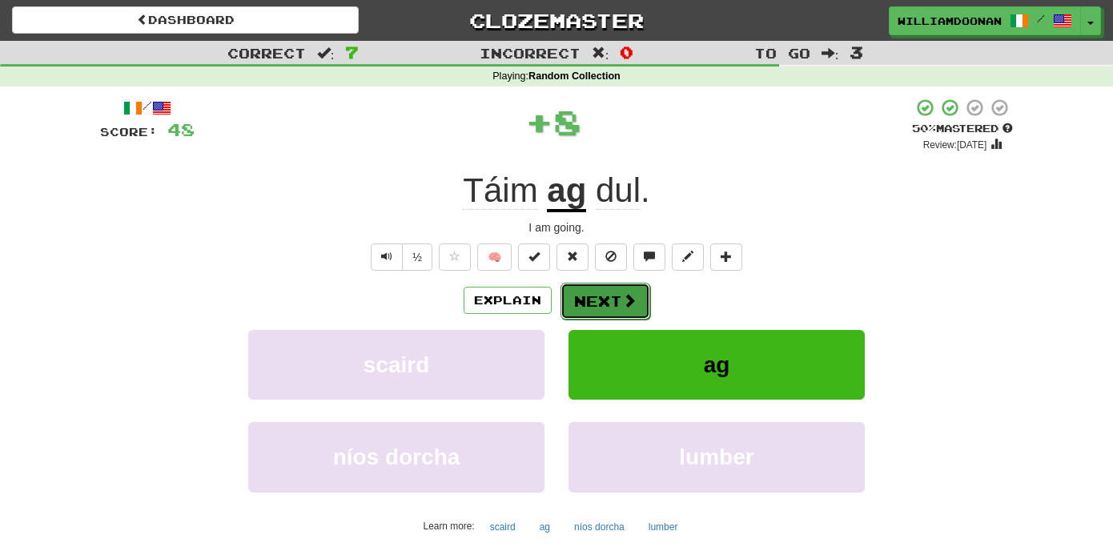
click at [606, 296] on button "Next" at bounding box center [606, 301] width 90 height 37
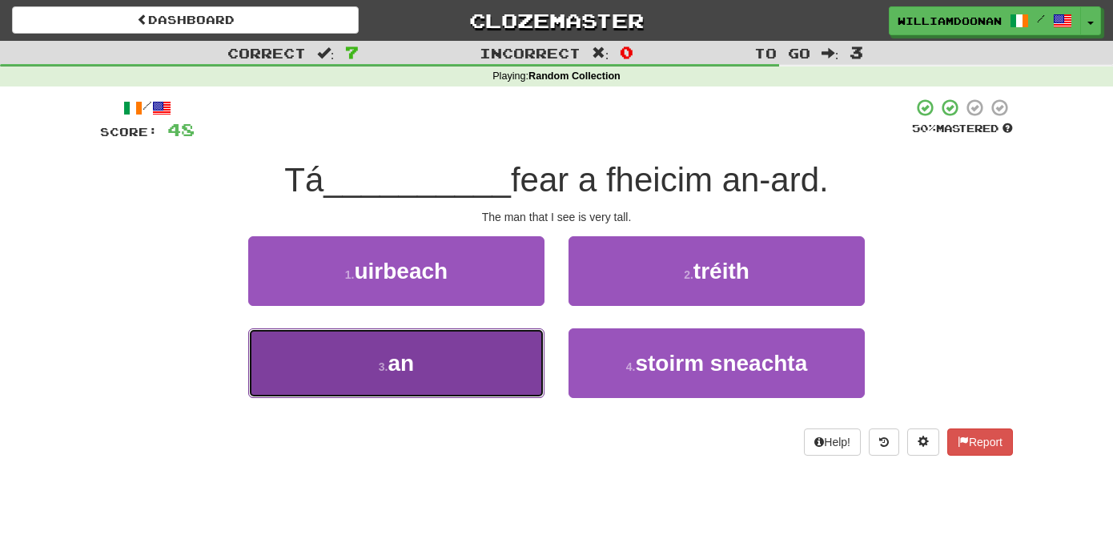
click at [506, 358] on button "3 . an" at bounding box center [396, 363] width 296 height 70
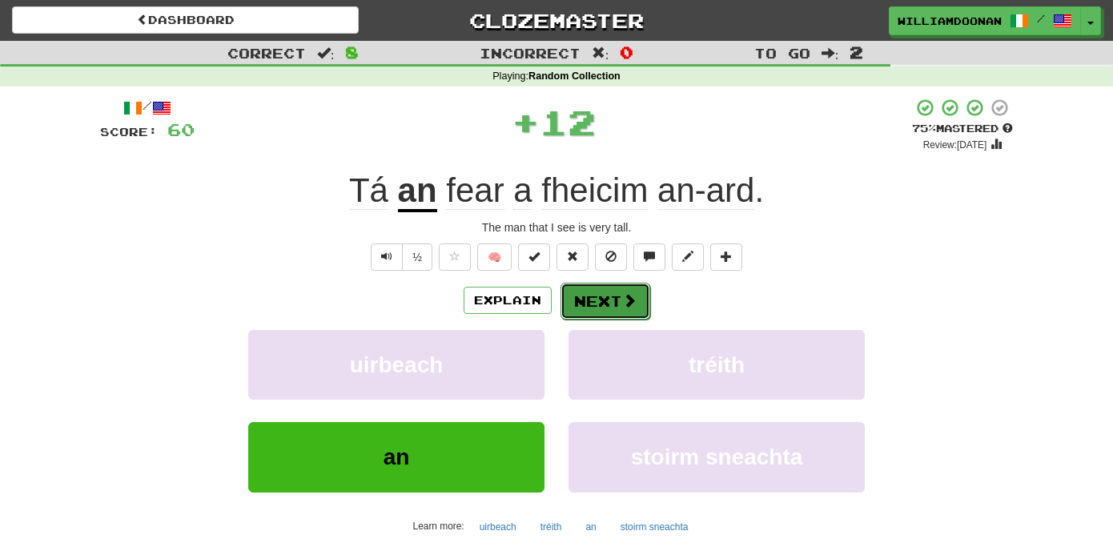
click at [582, 296] on button "Next" at bounding box center [606, 301] width 90 height 37
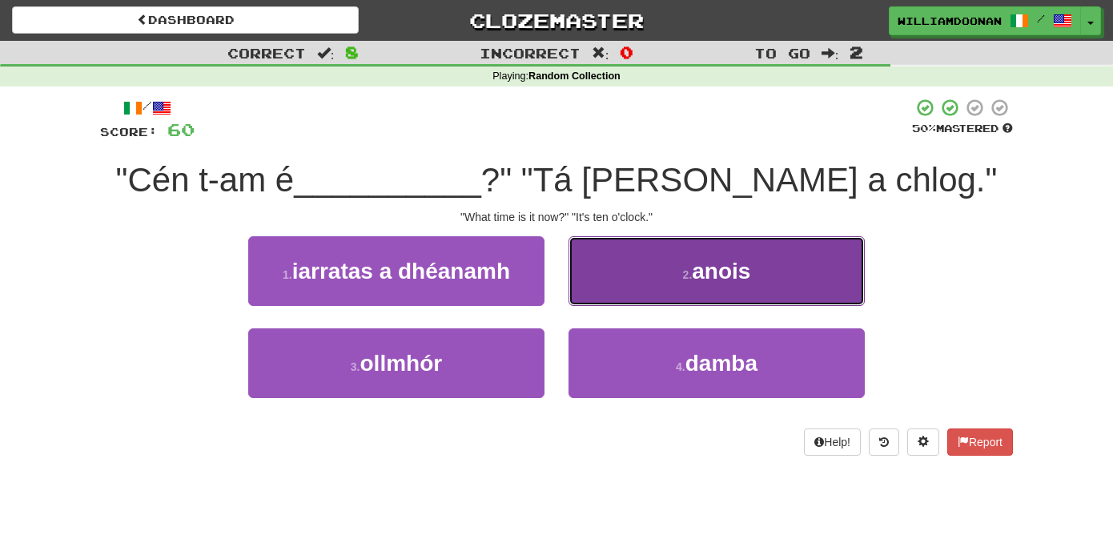
click at [640, 281] on button "2 . anois" at bounding box center [717, 271] width 296 height 70
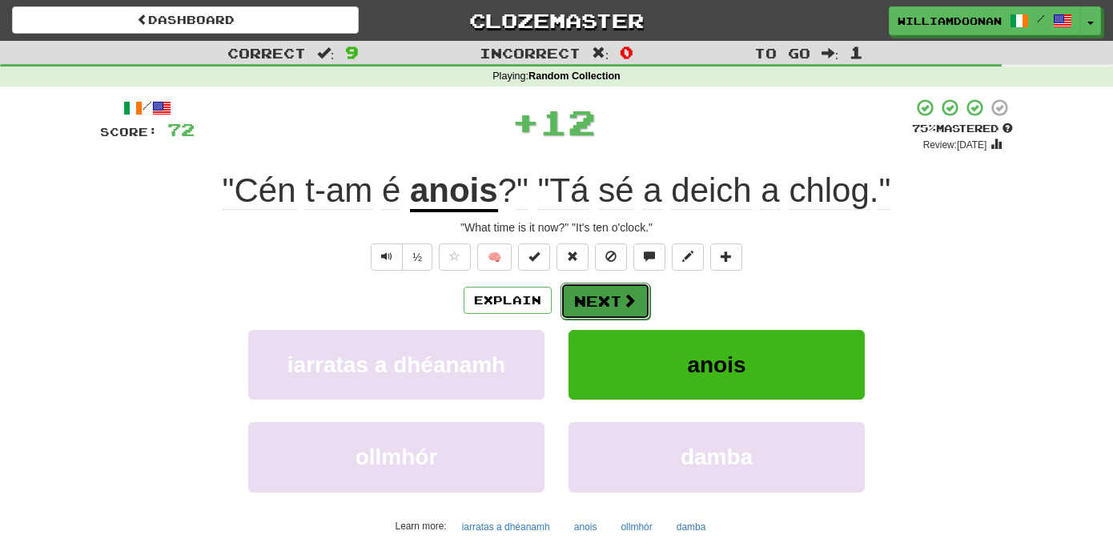
click at [598, 304] on button "Next" at bounding box center [606, 301] width 90 height 37
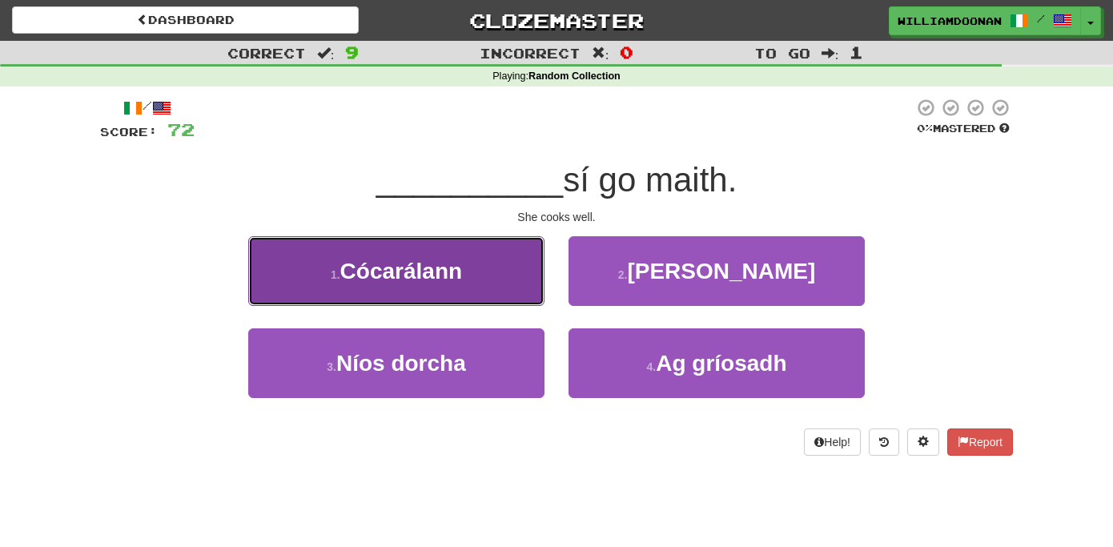
click at [481, 285] on button "1 . Cócarálann" at bounding box center [396, 271] width 296 height 70
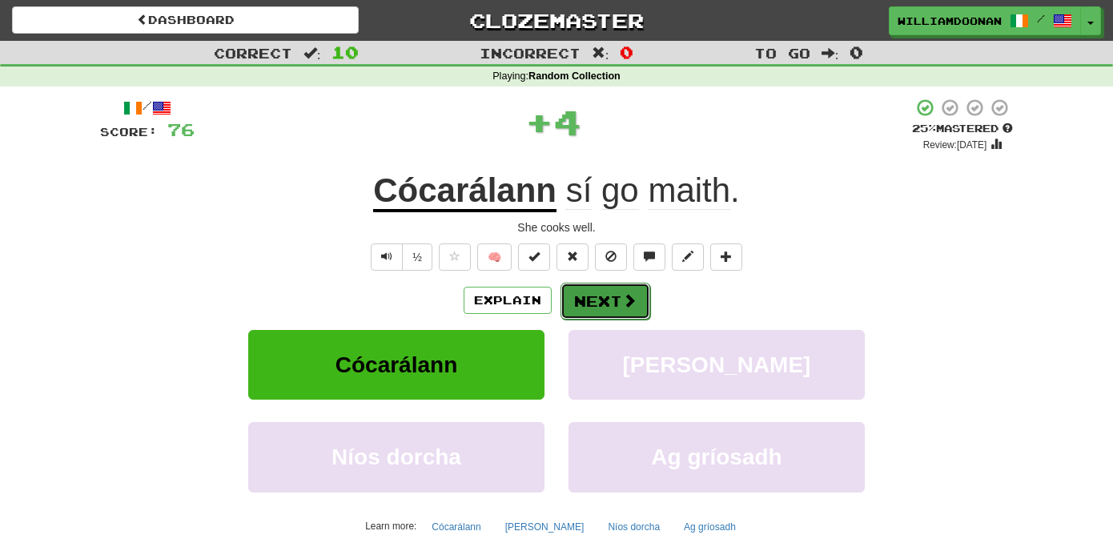
click at [581, 296] on button "Next" at bounding box center [606, 301] width 90 height 37
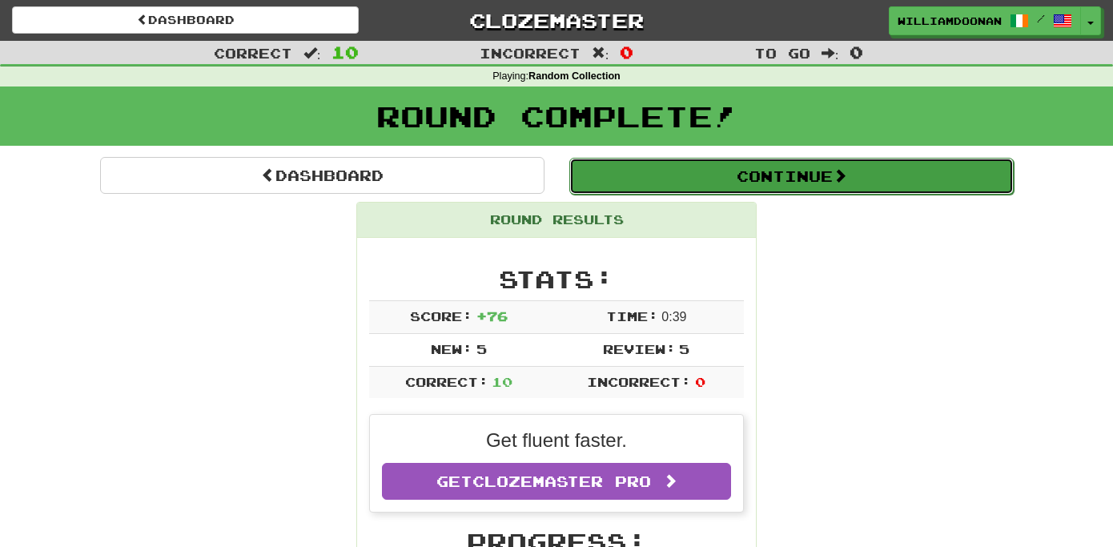
click at [750, 180] on button "Continue" at bounding box center [791, 176] width 444 height 37
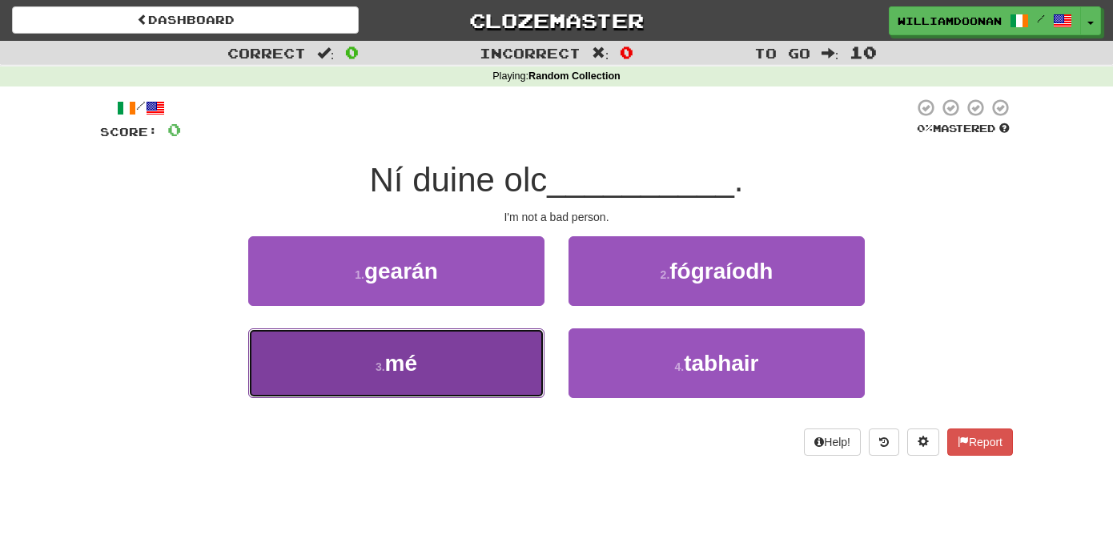
click at [499, 347] on button "3 . mé" at bounding box center [396, 363] width 296 height 70
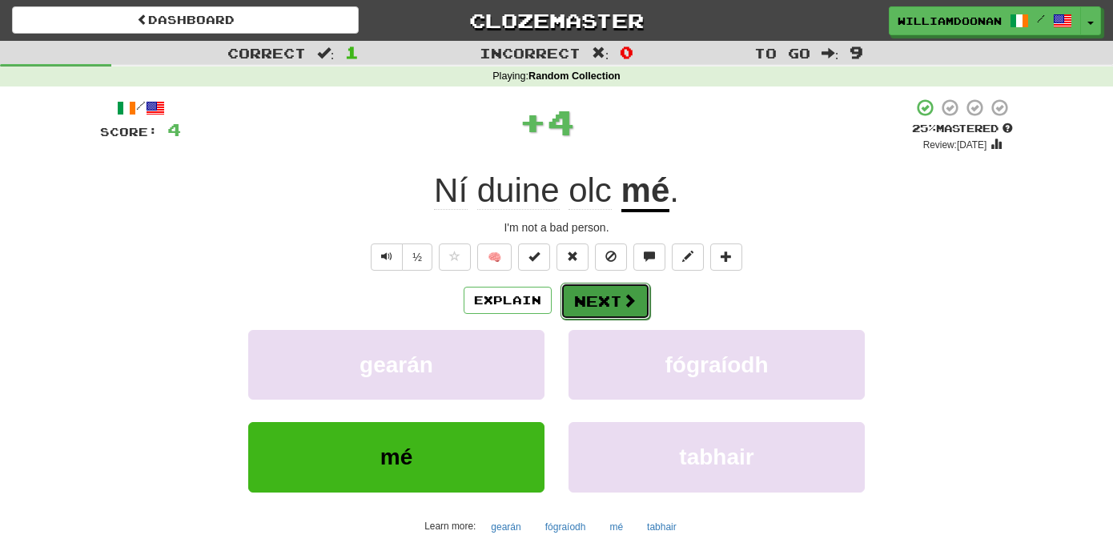
click at [606, 290] on button "Next" at bounding box center [606, 301] width 90 height 37
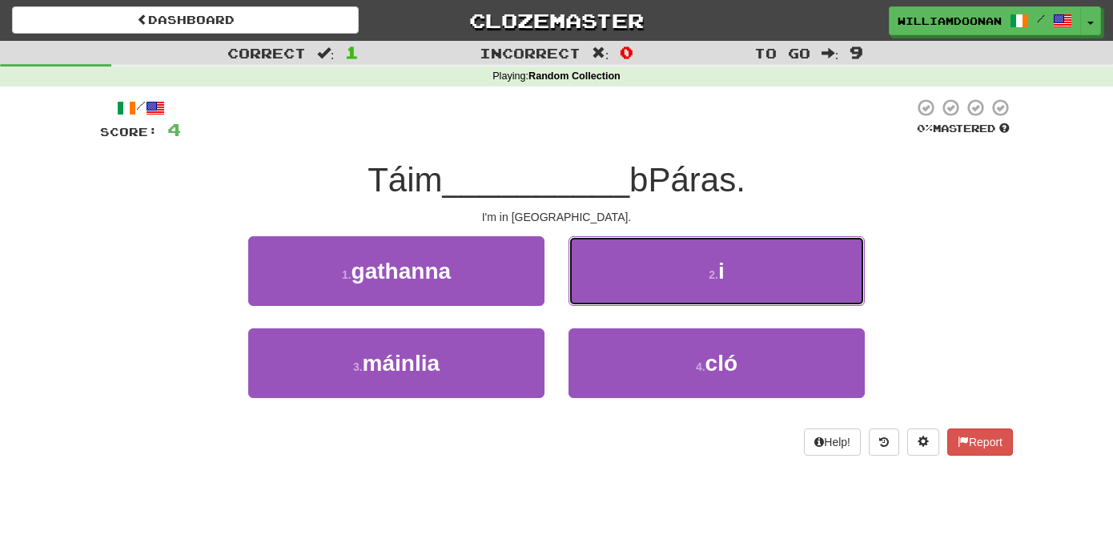
click at [606, 290] on button "2 . i" at bounding box center [717, 271] width 296 height 70
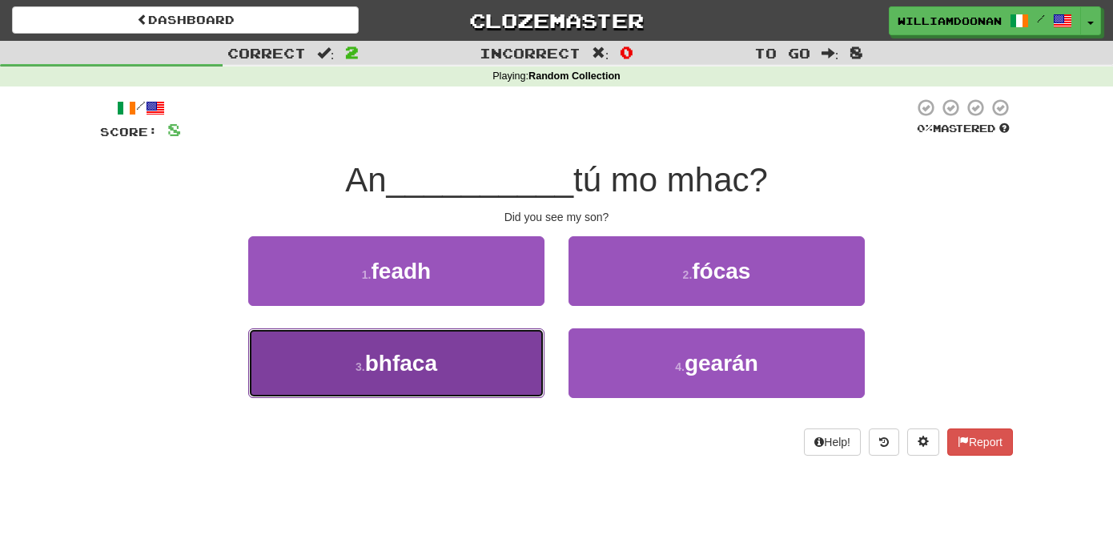
click at [508, 349] on button "3 . bhfaca" at bounding box center [396, 363] width 296 height 70
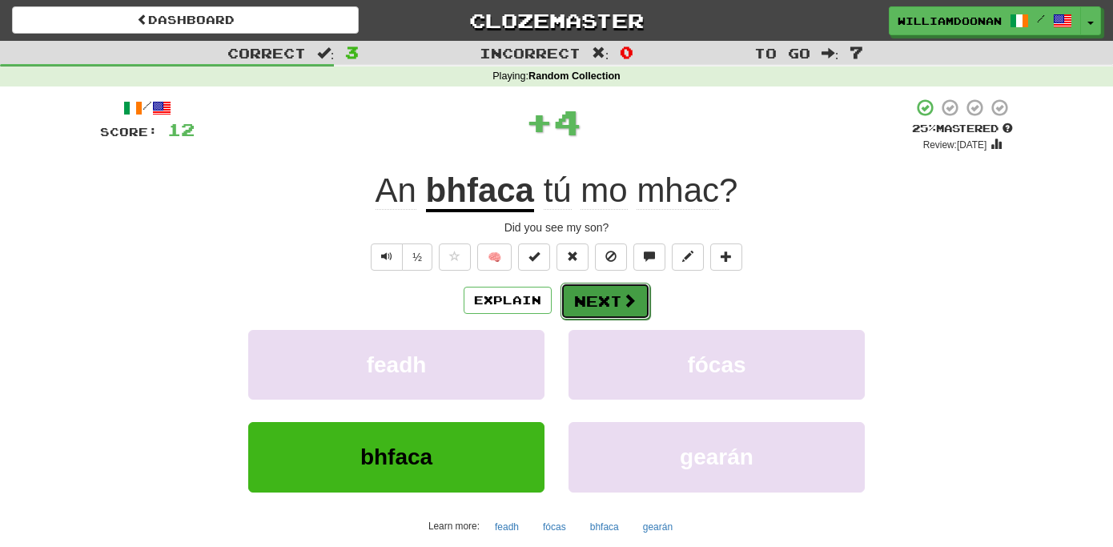
click at [585, 299] on button "Next" at bounding box center [606, 301] width 90 height 37
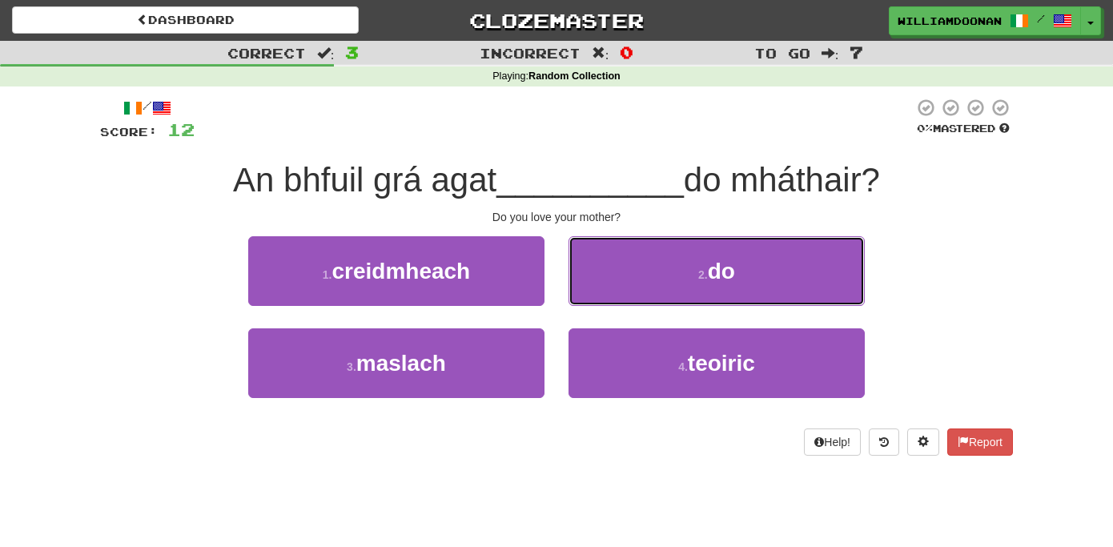
click at [585, 299] on button "2 . do" at bounding box center [717, 271] width 296 height 70
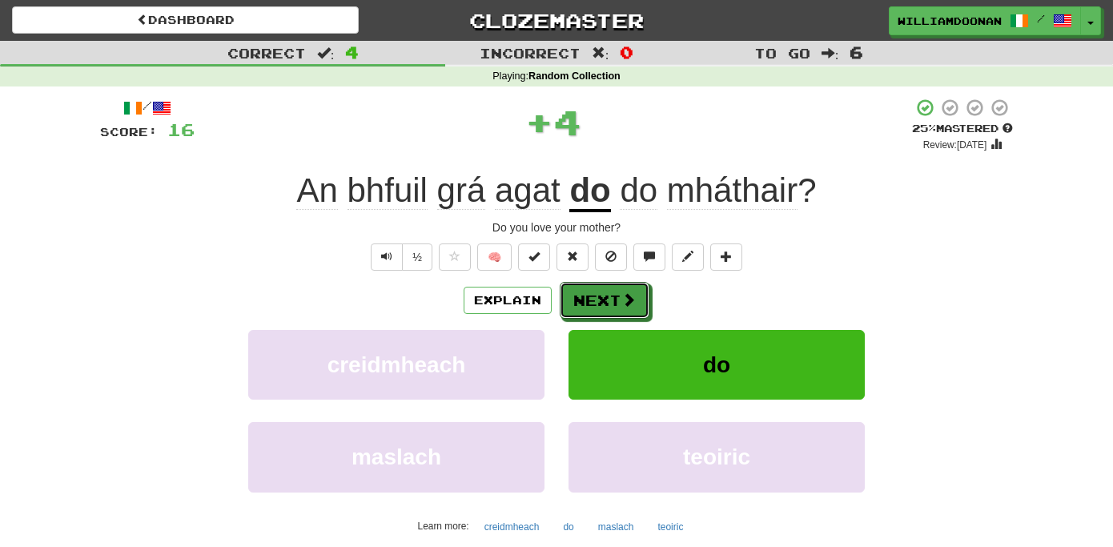
click at [585, 299] on button "Next" at bounding box center [605, 300] width 90 height 37
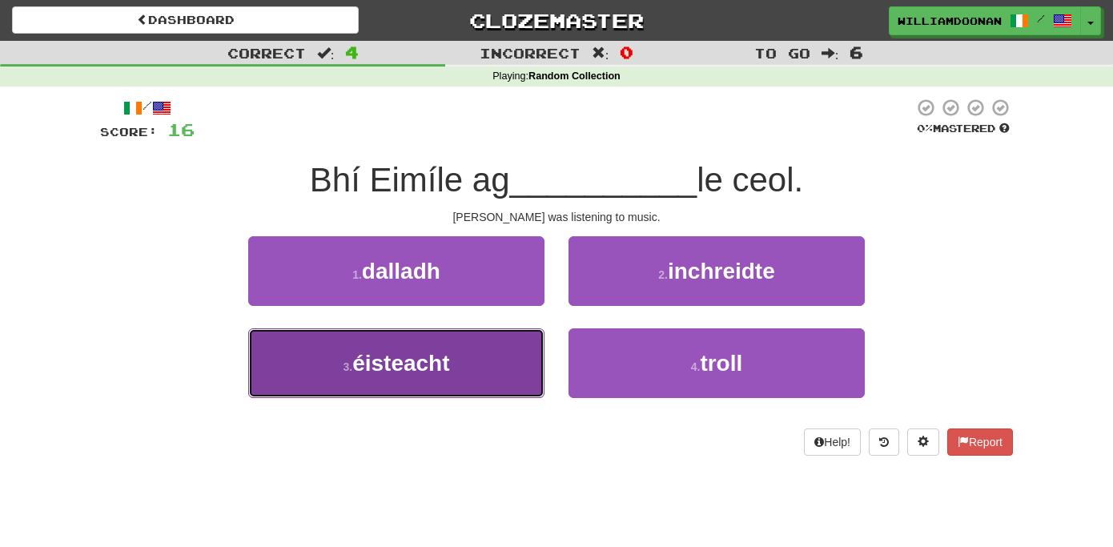
click at [533, 346] on button "3 . éisteacht" at bounding box center [396, 363] width 296 height 70
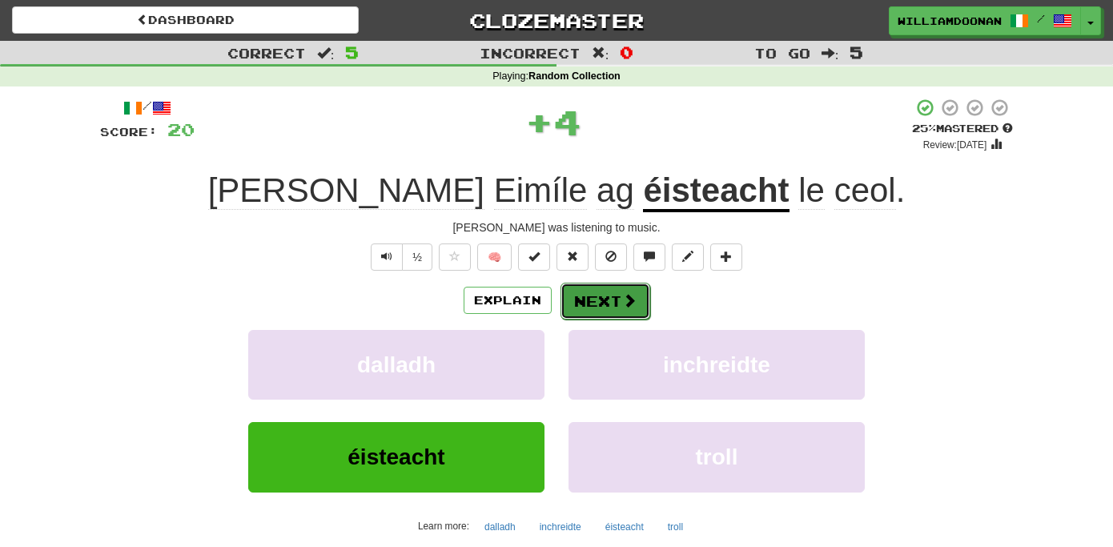
click at [590, 292] on button "Next" at bounding box center [606, 301] width 90 height 37
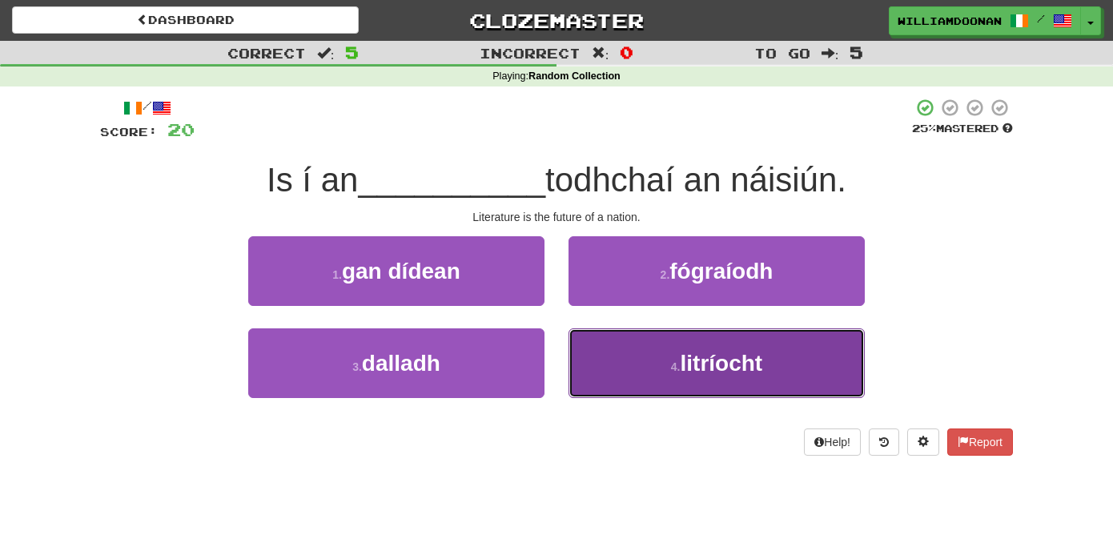
click at [637, 356] on button "4 . litríocht" at bounding box center [717, 363] width 296 height 70
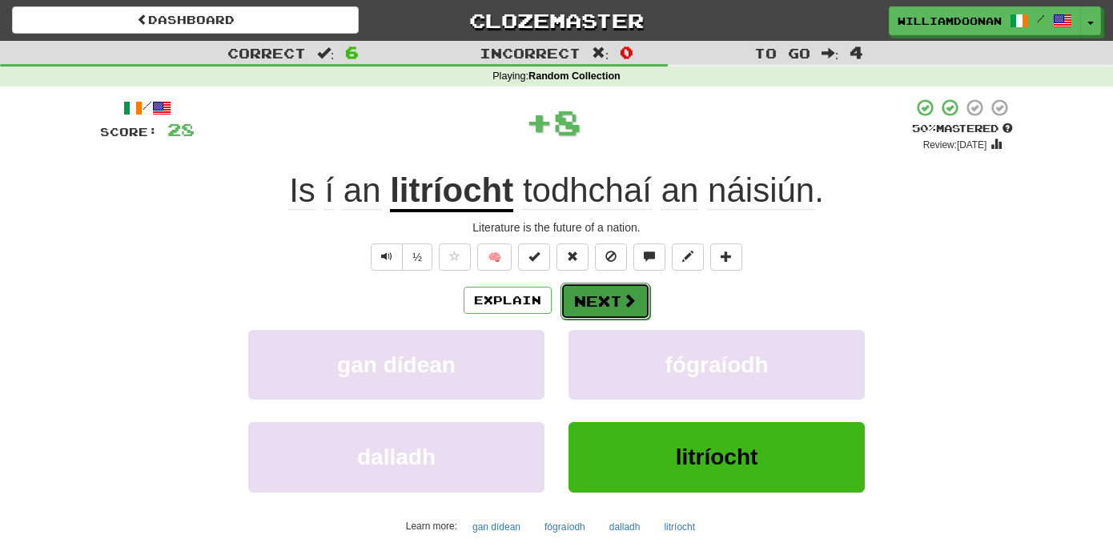
click at [601, 307] on button "Next" at bounding box center [606, 301] width 90 height 37
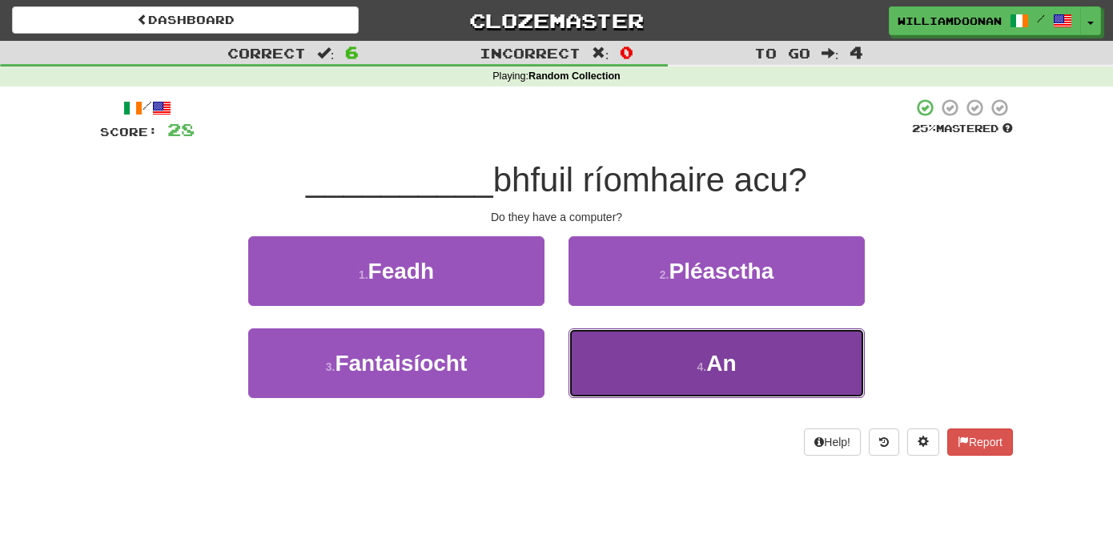
click at [626, 373] on button "4 . An" at bounding box center [717, 363] width 296 height 70
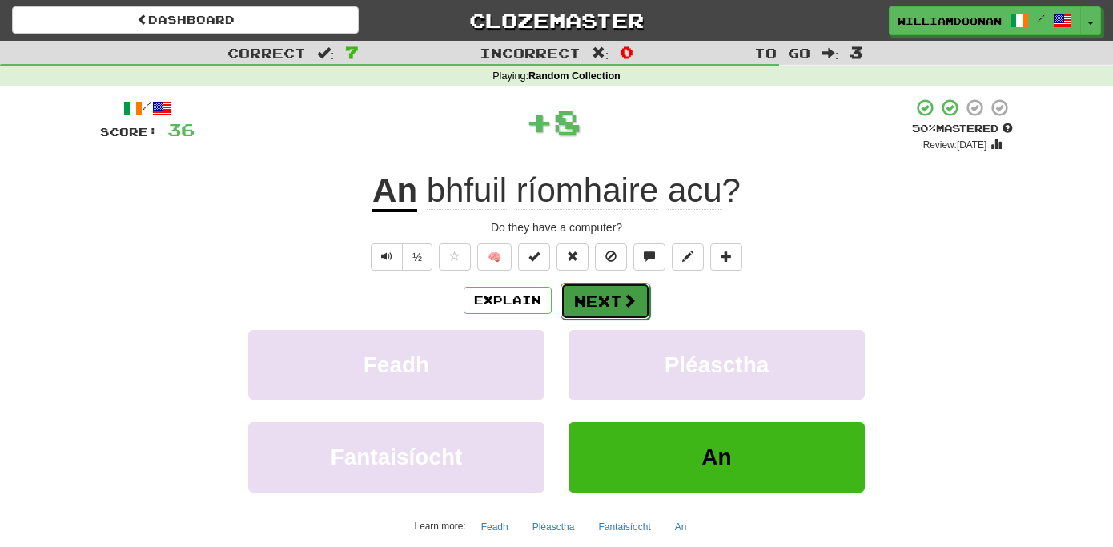
click at [606, 307] on button "Next" at bounding box center [606, 301] width 90 height 37
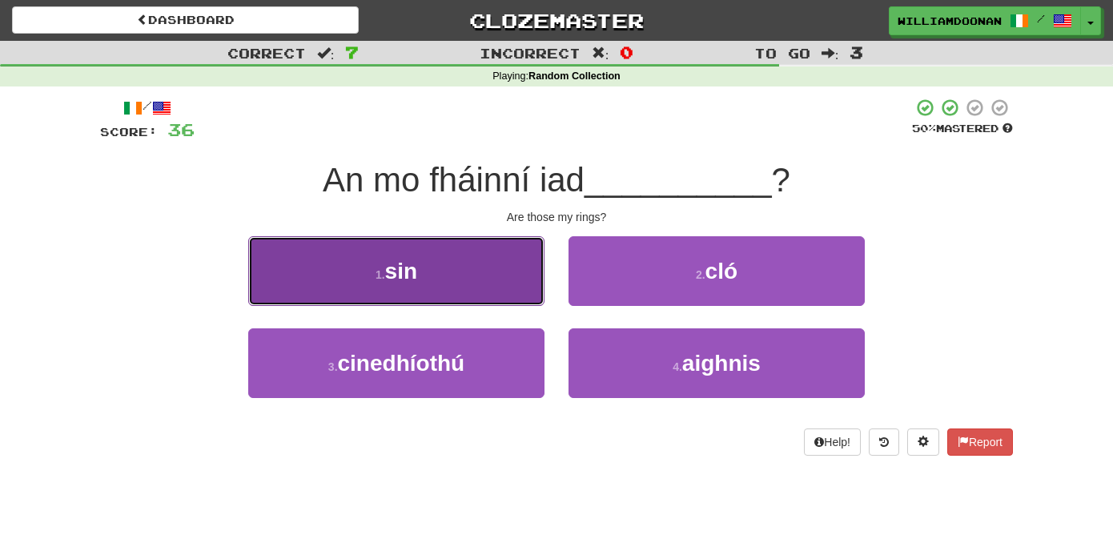
click at [522, 280] on button "1 . sin" at bounding box center [396, 271] width 296 height 70
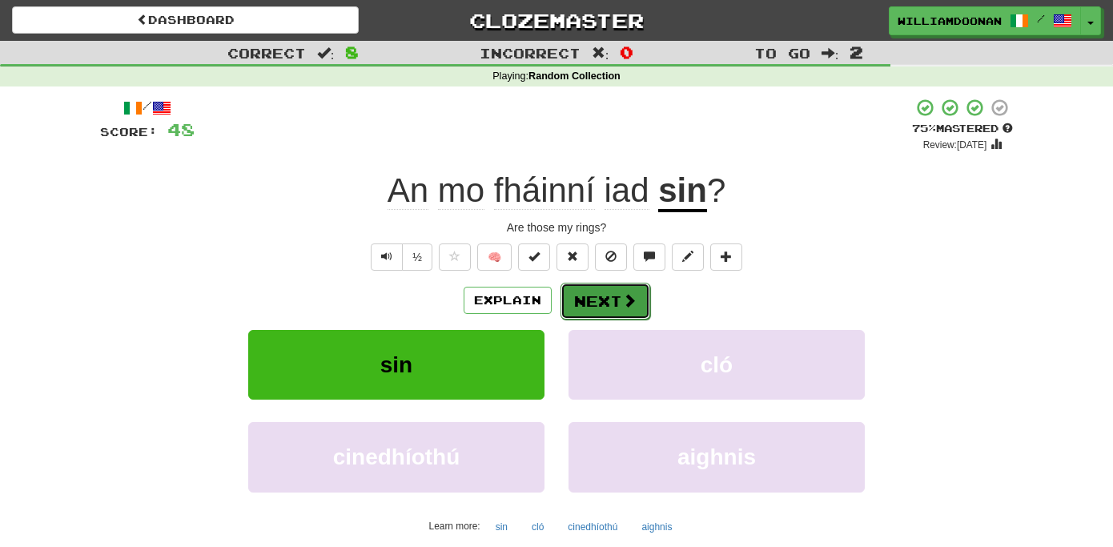
click at [601, 296] on button "Next" at bounding box center [606, 301] width 90 height 37
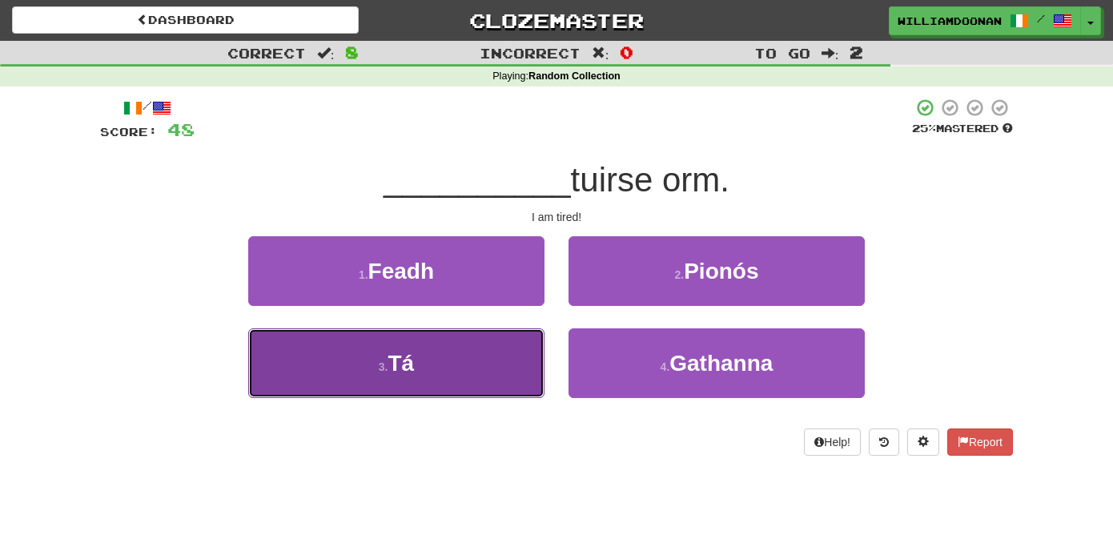
click at [499, 352] on button "3 . Tá" at bounding box center [396, 363] width 296 height 70
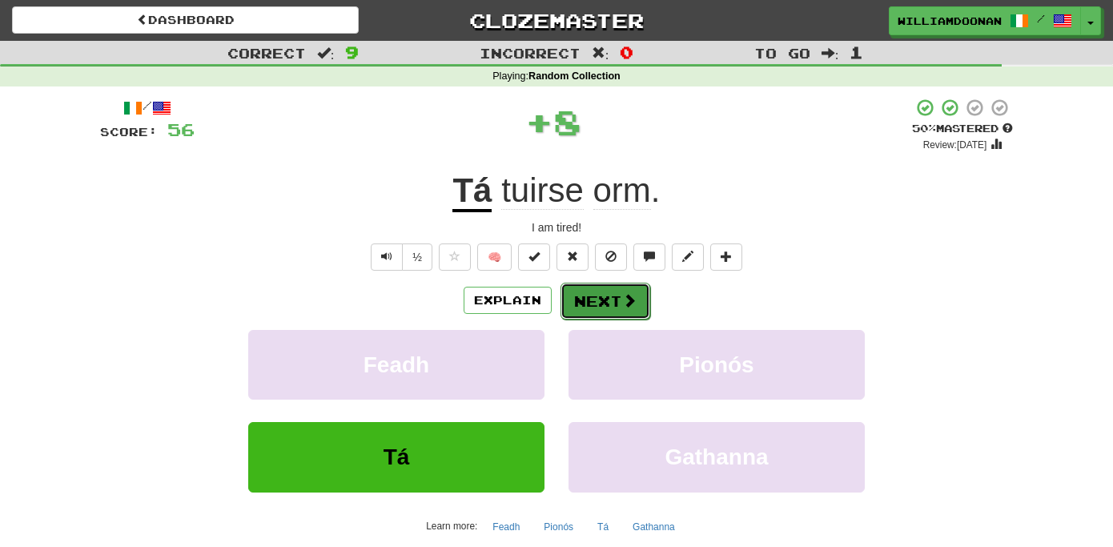
click at [605, 296] on button "Next" at bounding box center [606, 301] width 90 height 37
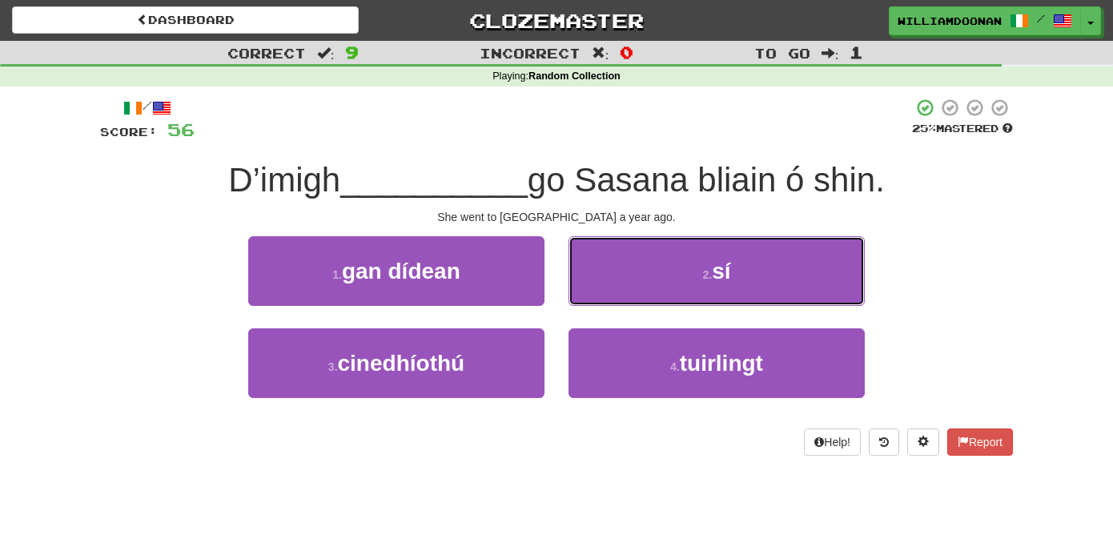
click at [605, 296] on button "2 . sí" at bounding box center [717, 271] width 296 height 70
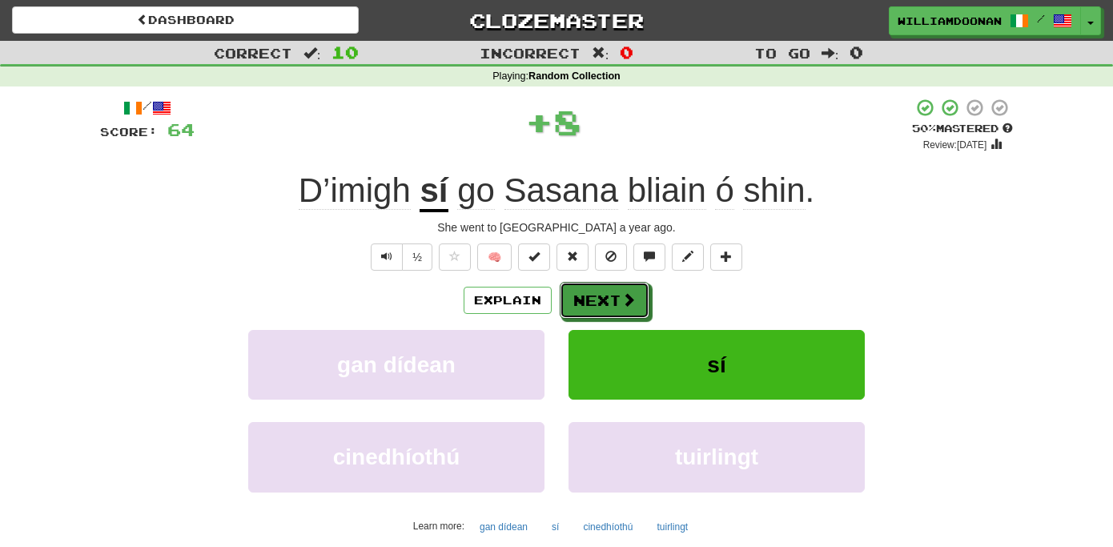
click at [605, 296] on button "Next" at bounding box center [605, 300] width 90 height 37
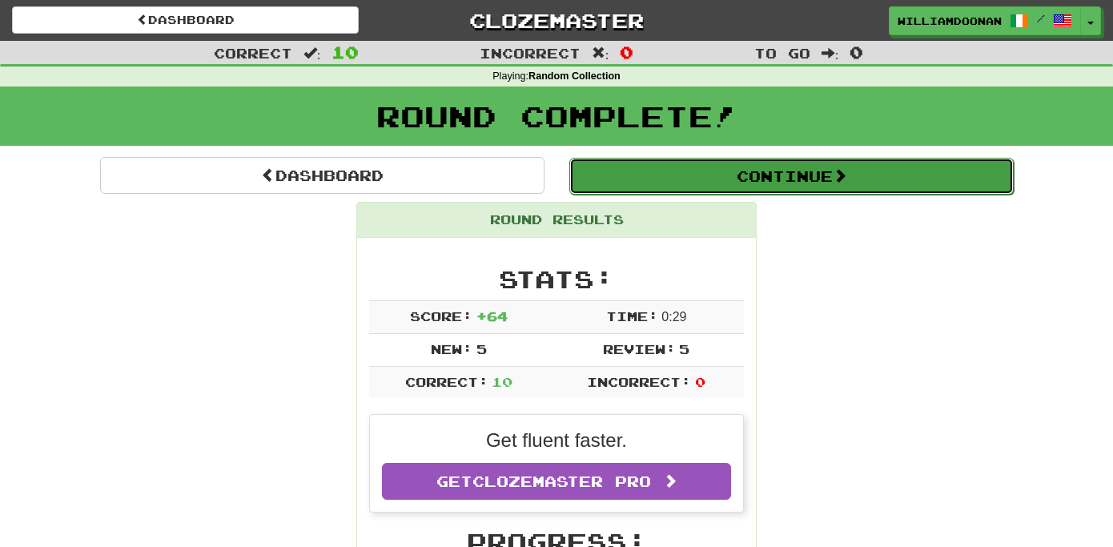
click at [709, 179] on button "Continue" at bounding box center [791, 176] width 444 height 37
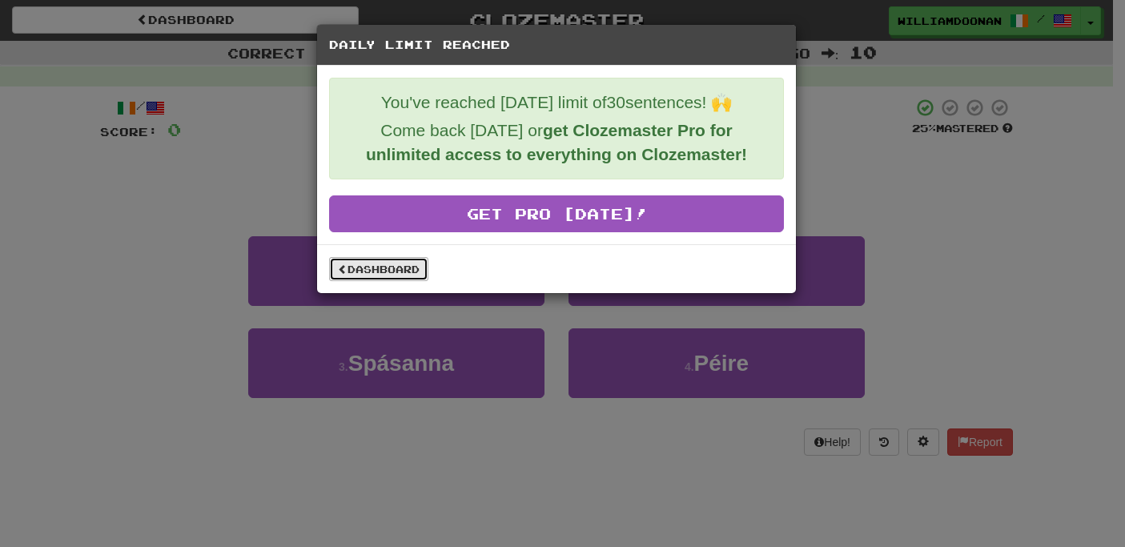
click at [405, 271] on link "Dashboard" at bounding box center [378, 269] width 99 height 24
